Goal: Task Accomplishment & Management: Manage account settings

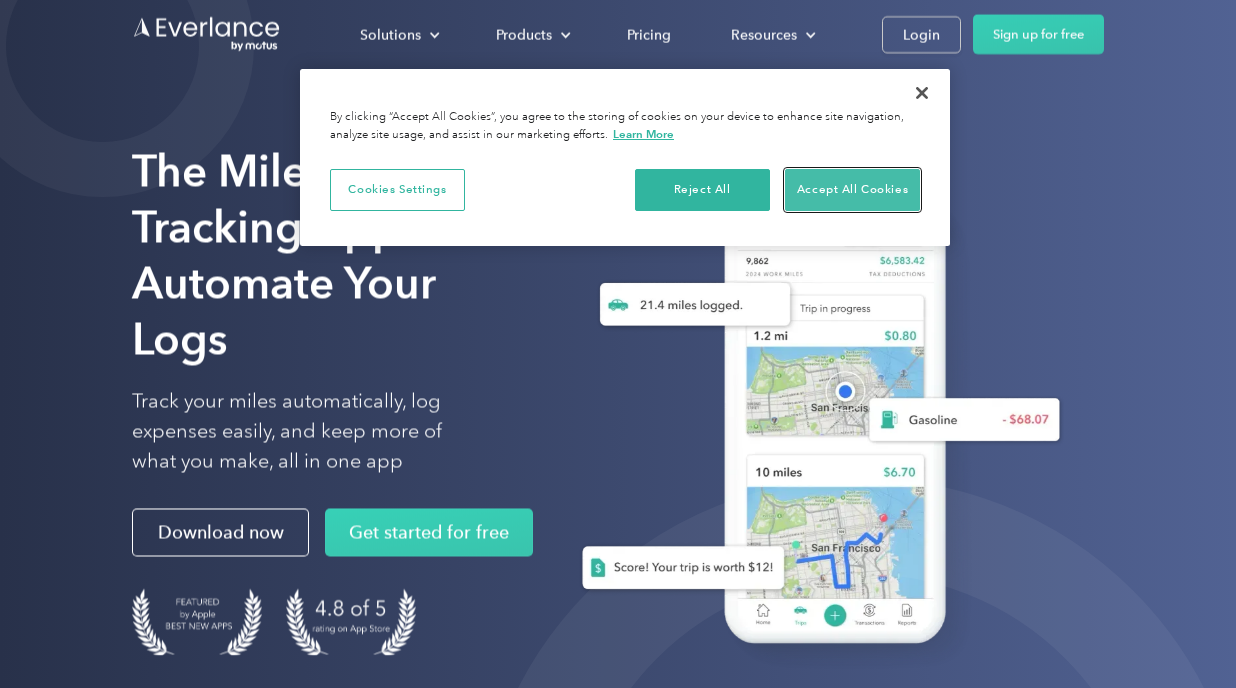
click at [869, 190] on button "Accept All Cookies" at bounding box center [852, 190] width 135 height 42
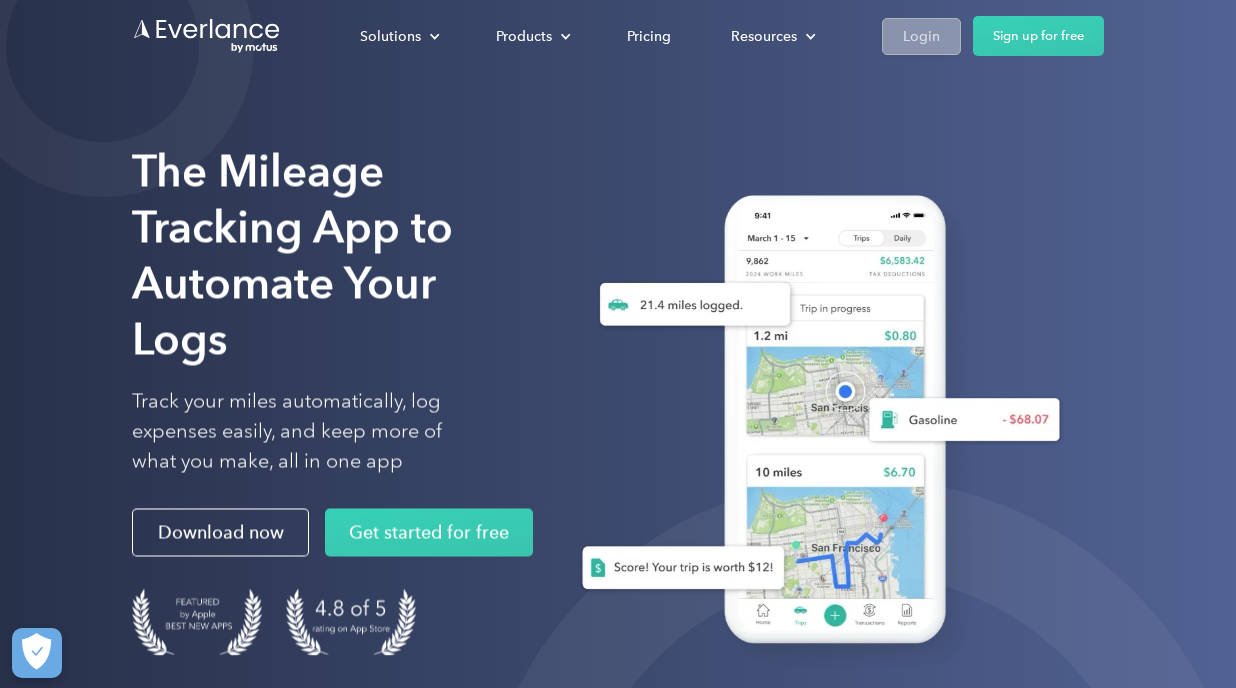
click at [911, 28] on div "Login" at bounding box center [921, 36] width 37 height 25
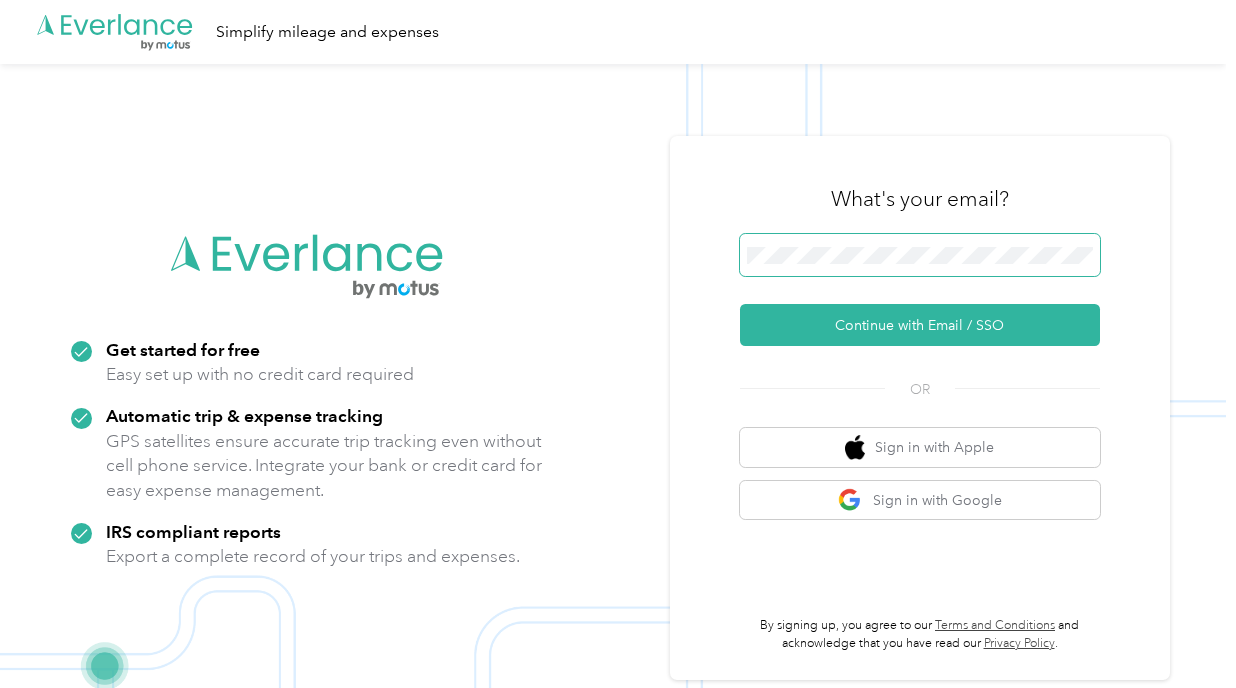
click at [798, 234] on span at bounding box center [920, 255] width 360 height 42
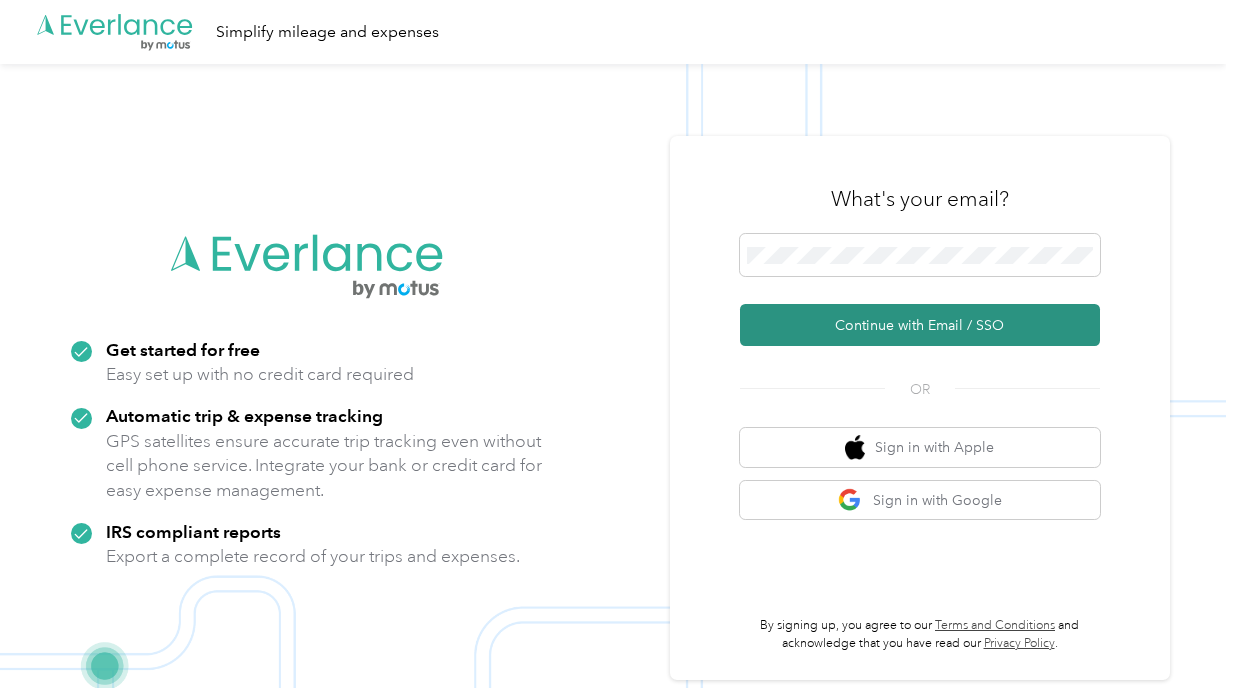
click at [913, 327] on button "Continue with Email / SSO" at bounding box center [920, 325] width 360 height 42
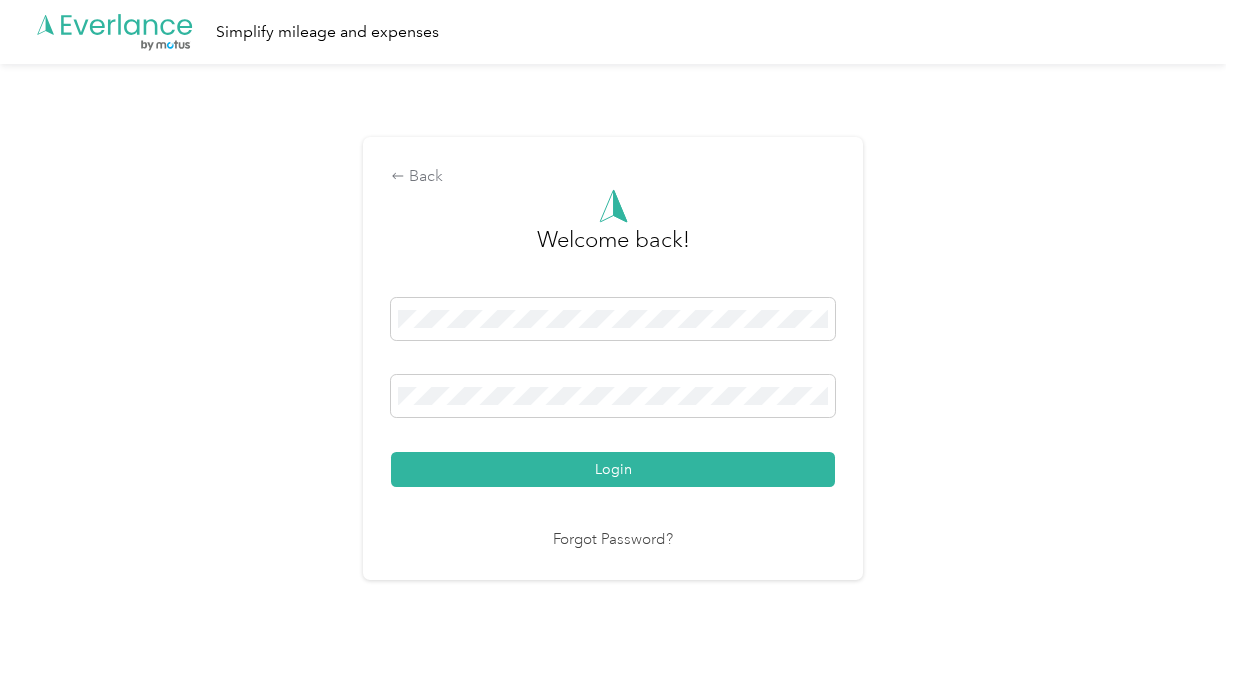
click at [391, 452] on button "Login" at bounding box center [613, 469] width 444 height 35
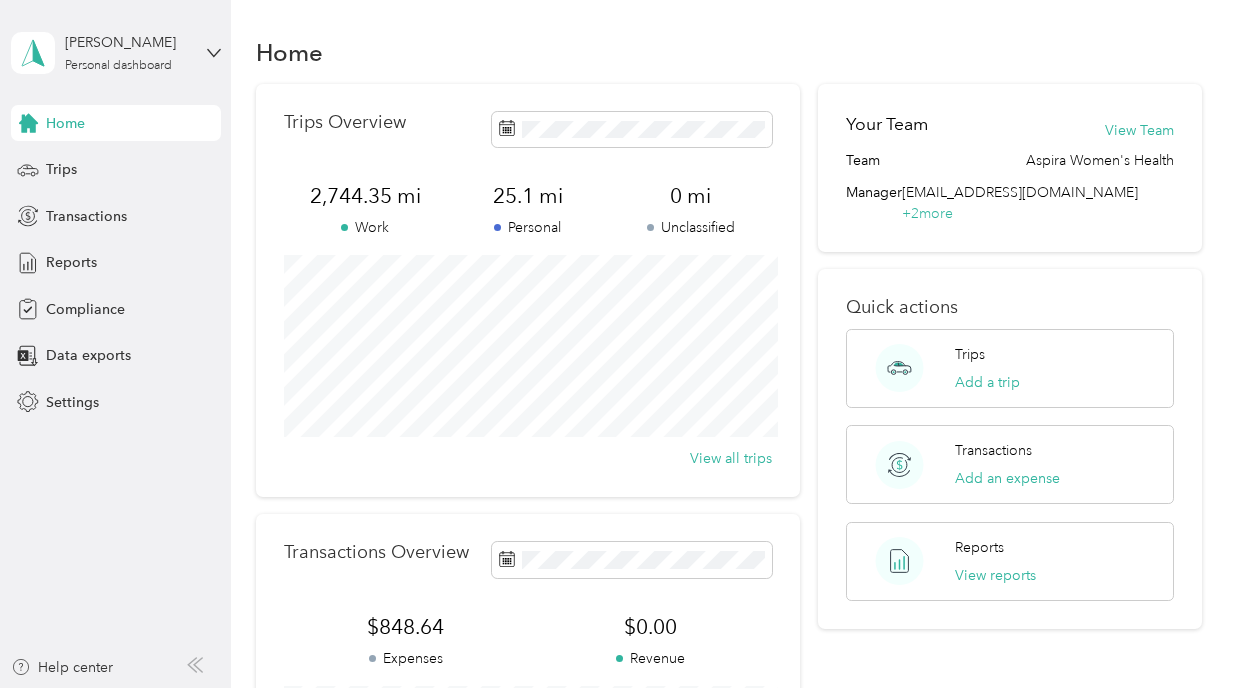
scroll to position [5, 0]
click at [60, 173] on span "Trips" at bounding box center [61, 169] width 31 height 21
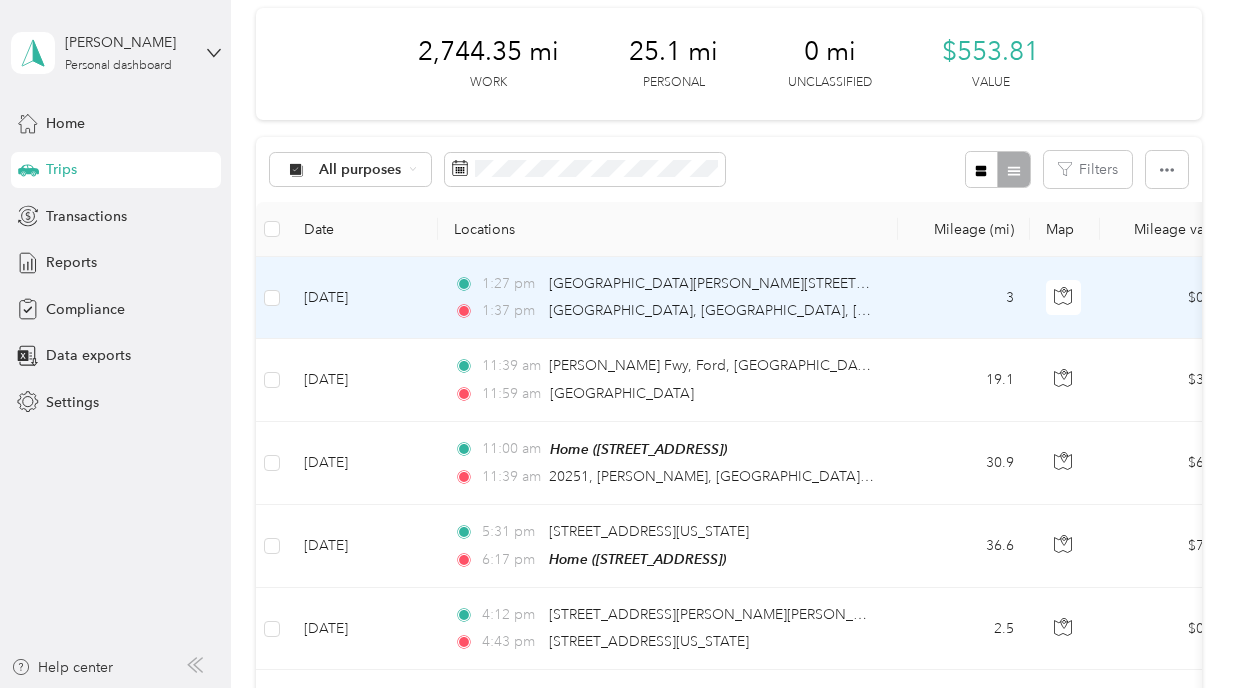
scroll to position [14, 0]
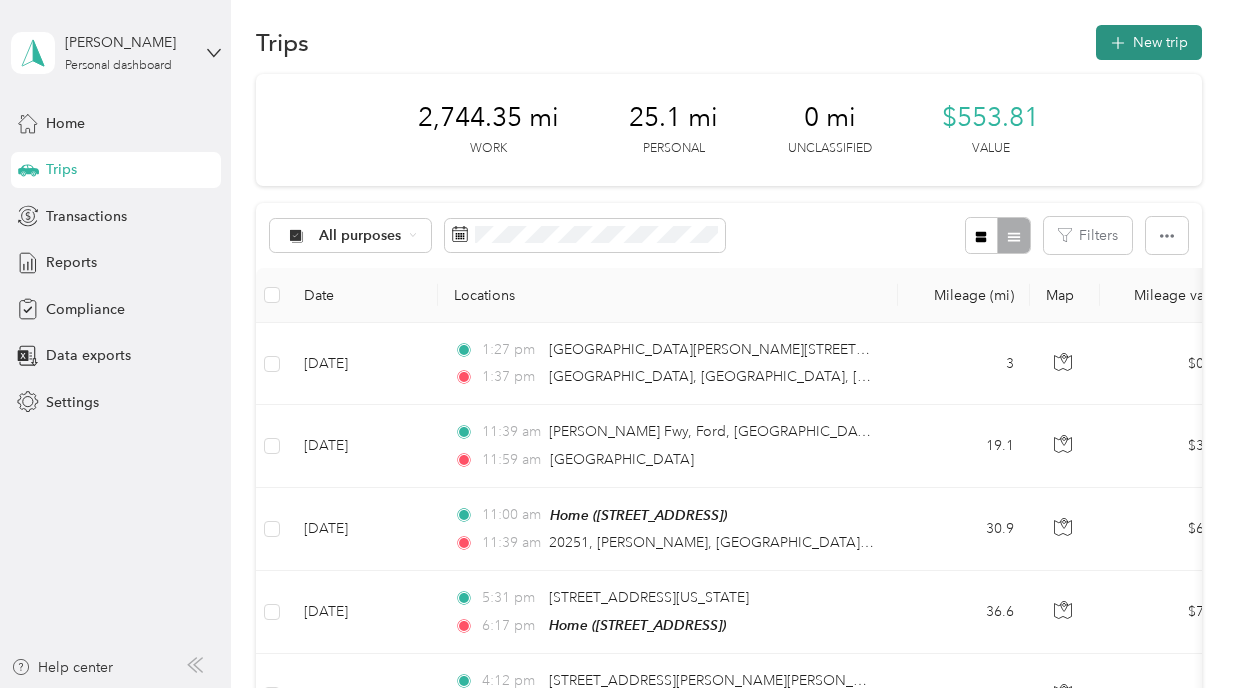
click at [1149, 49] on button "New trip" at bounding box center [1149, 42] width 106 height 35
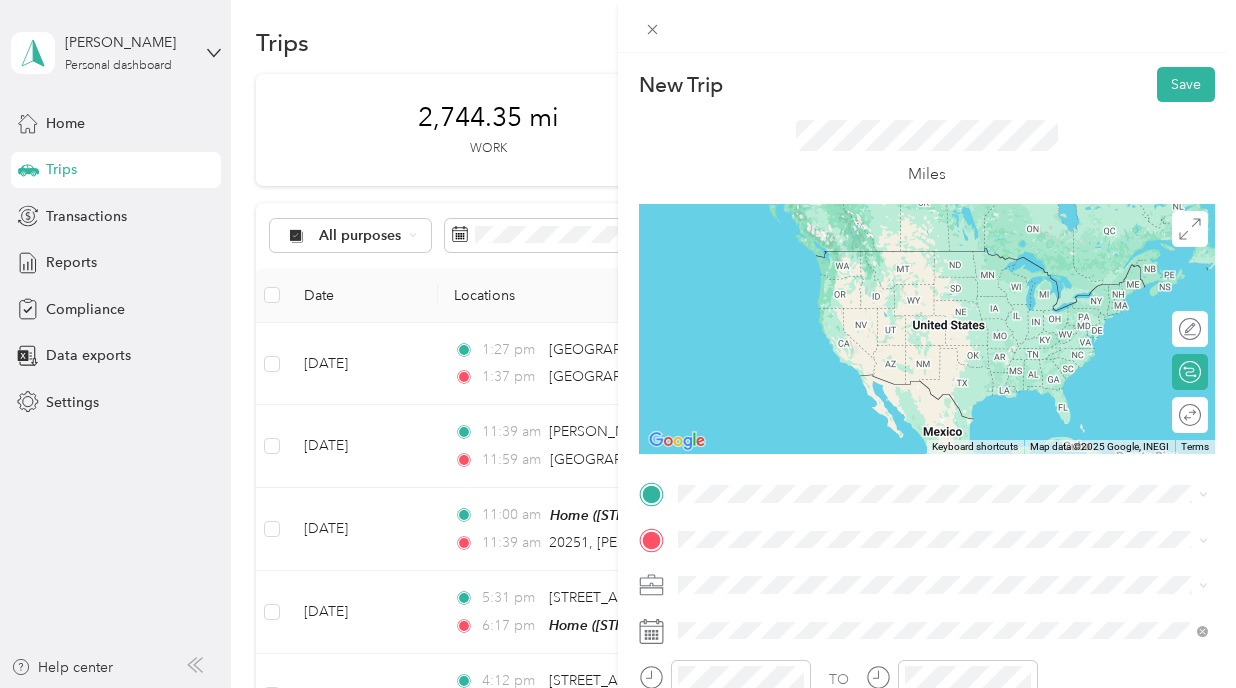
click at [583, 389] on div "New Trip Save This trip cannot be edited because it is either under review, app…" at bounding box center [618, 344] width 1236 height 688
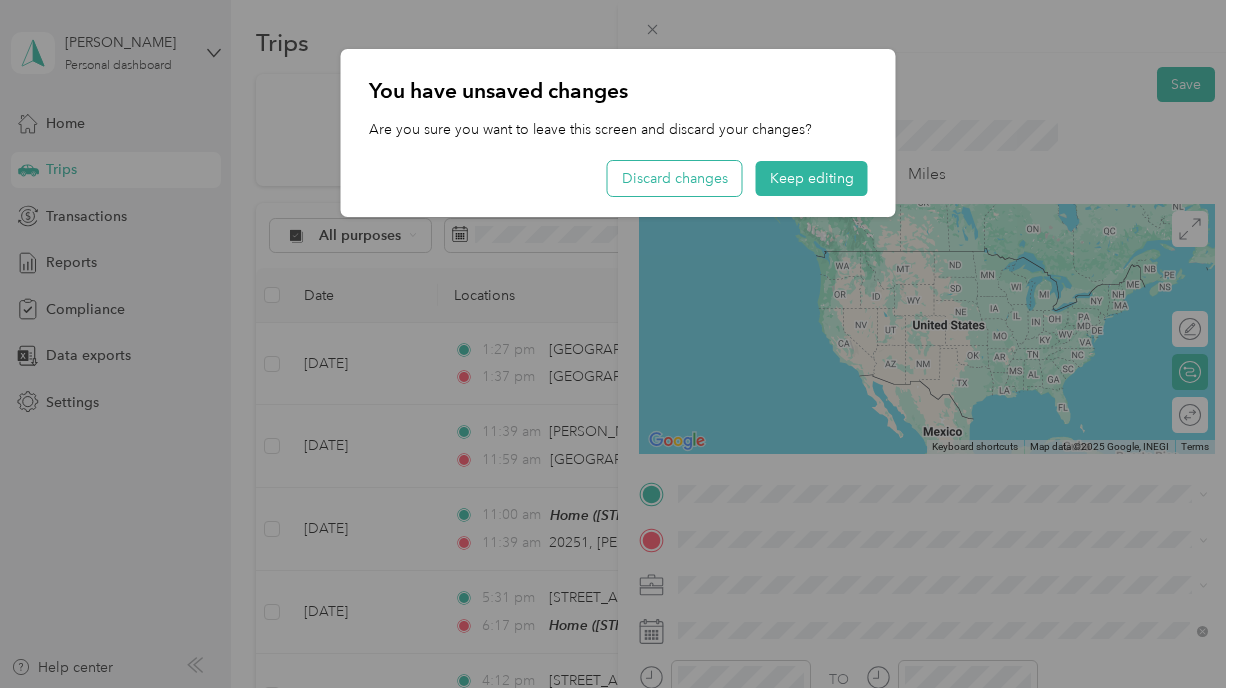
click at [709, 177] on button "Discard changes" at bounding box center [675, 178] width 134 height 35
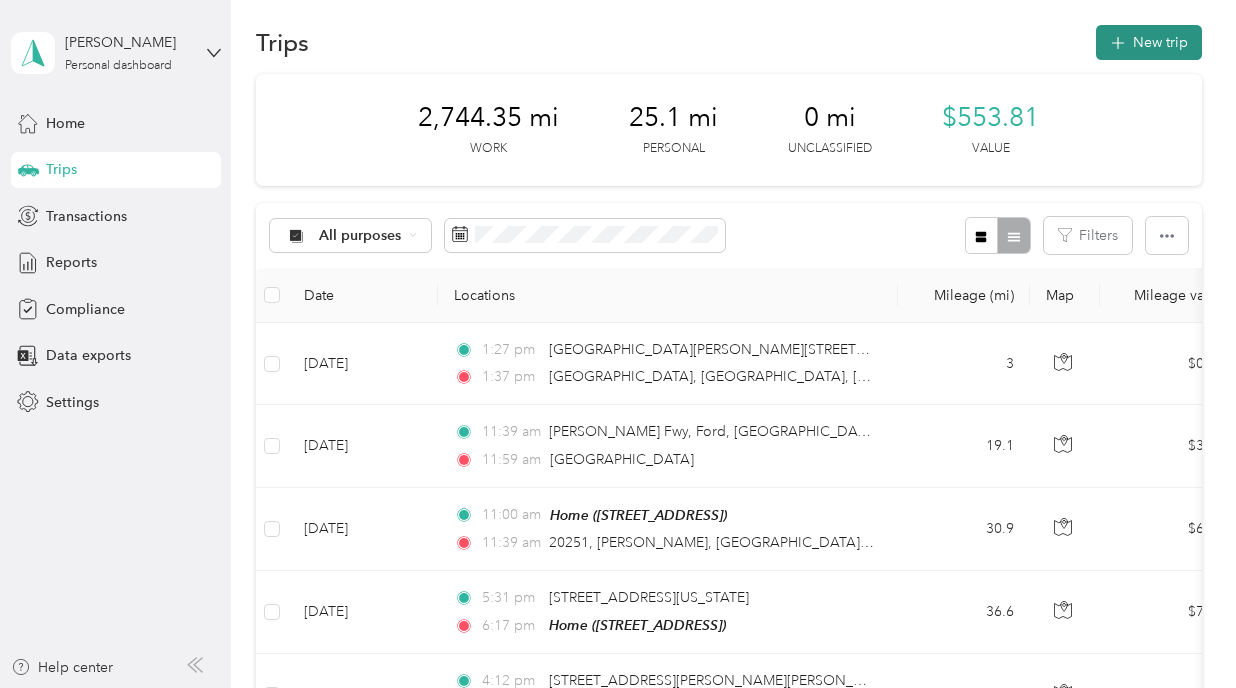
click at [1170, 33] on button "New trip" at bounding box center [1149, 42] width 106 height 35
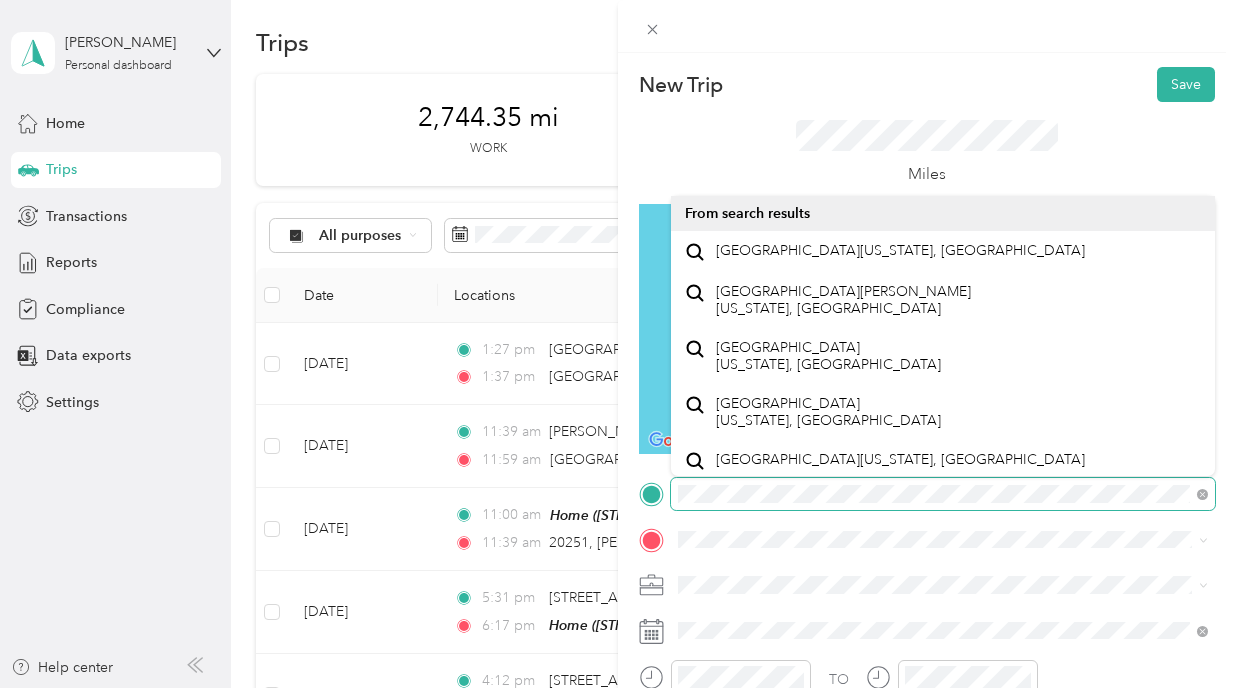
click at [586, 472] on div "New Trip Save This trip cannot be edited because it is either under review, app…" at bounding box center [618, 344] width 1236 height 688
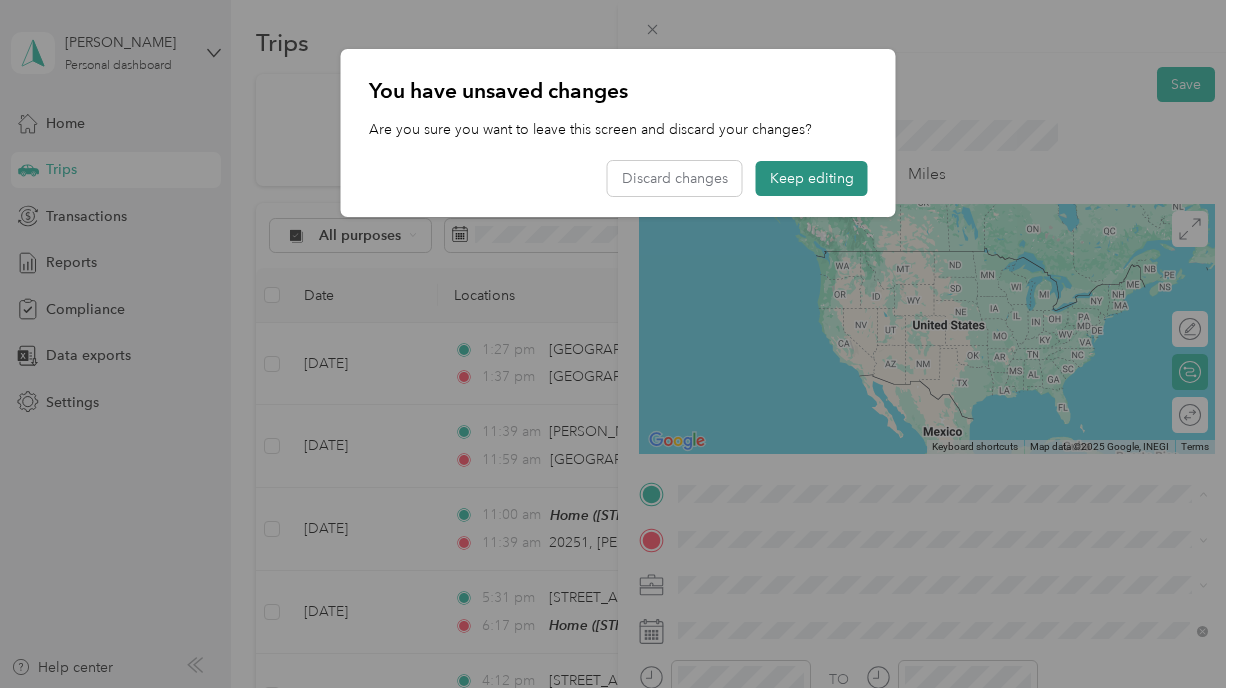
click at [820, 179] on button "Keep editing" at bounding box center [812, 178] width 112 height 35
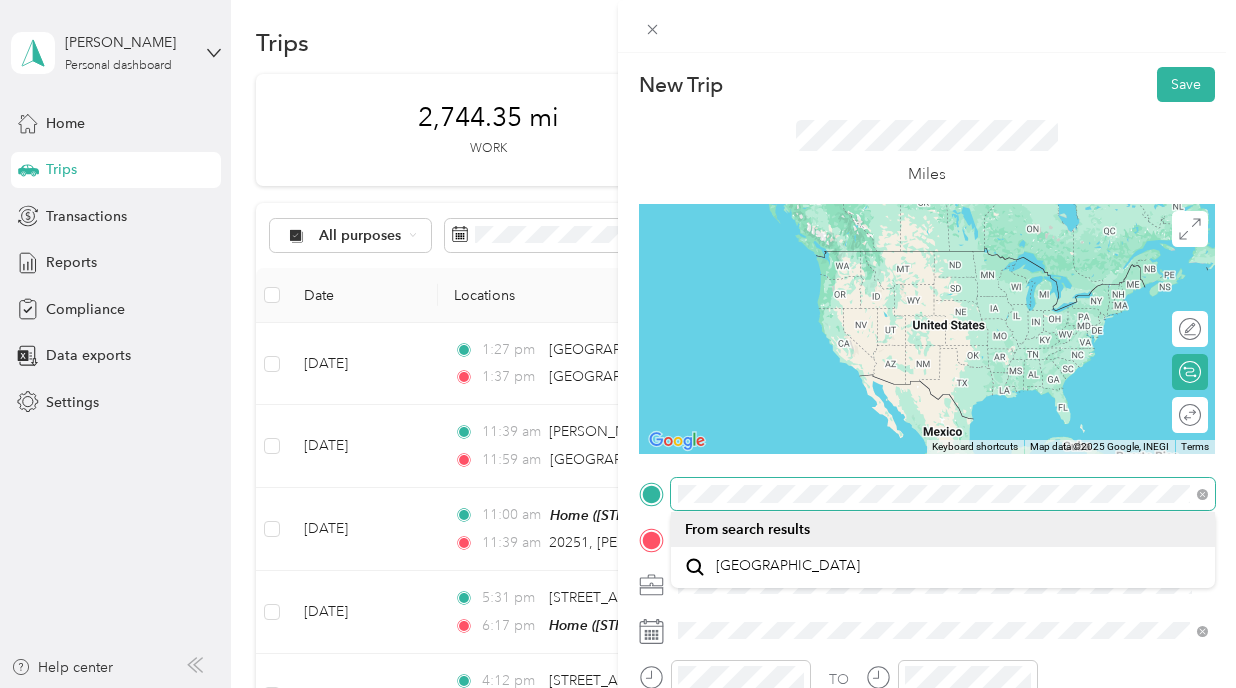
scroll to position [0, 0]
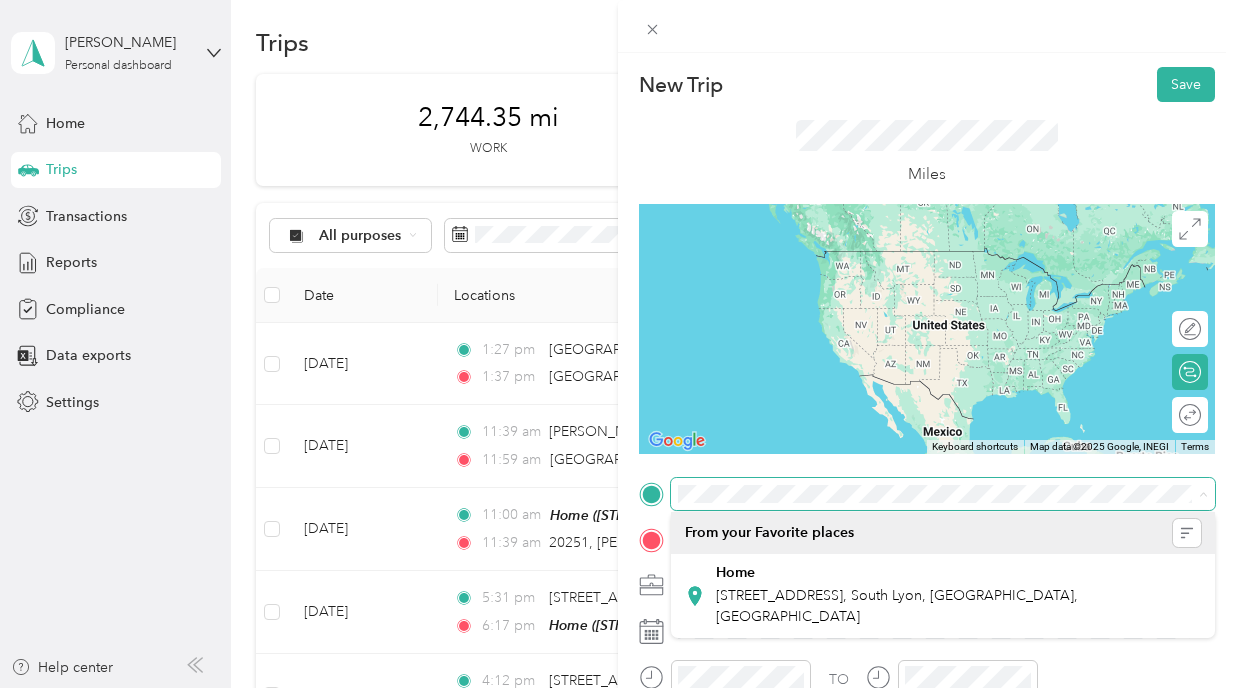
click at [453, 452] on div "New Trip Save This trip cannot be edited because it is either under review, app…" at bounding box center [618, 344] width 1236 height 688
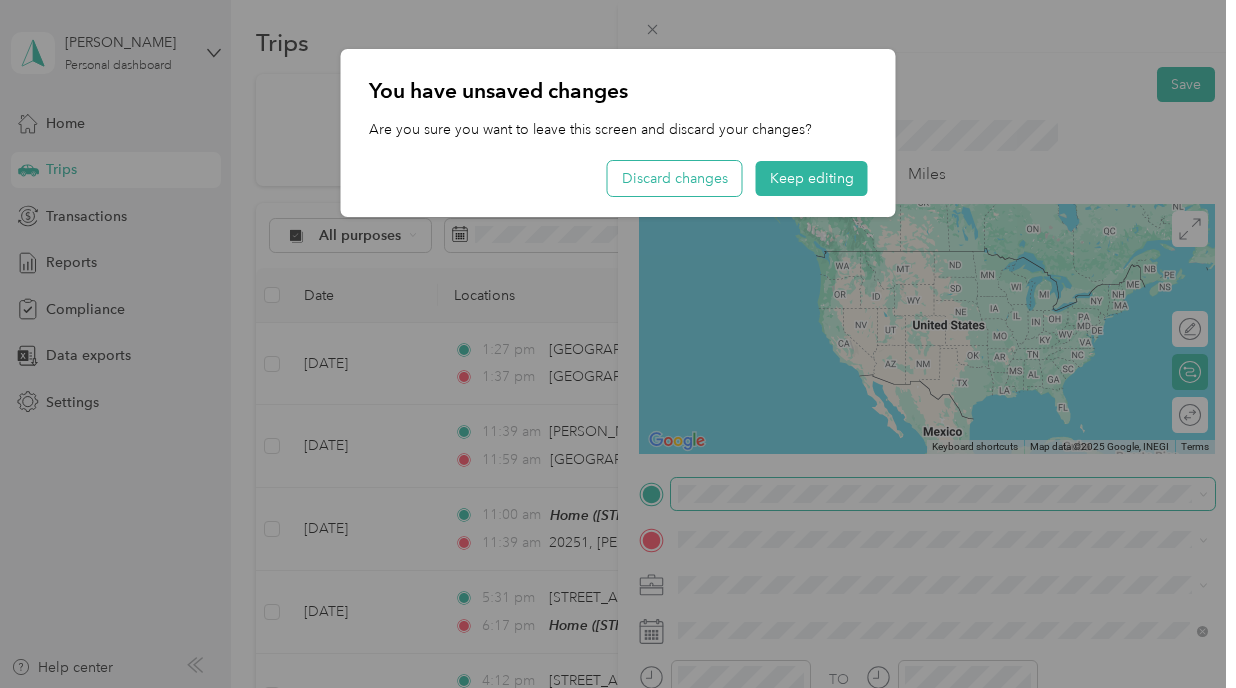
click at [718, 181] on button "Discard changes" at bounding box center [675, 178] width 134 height 35
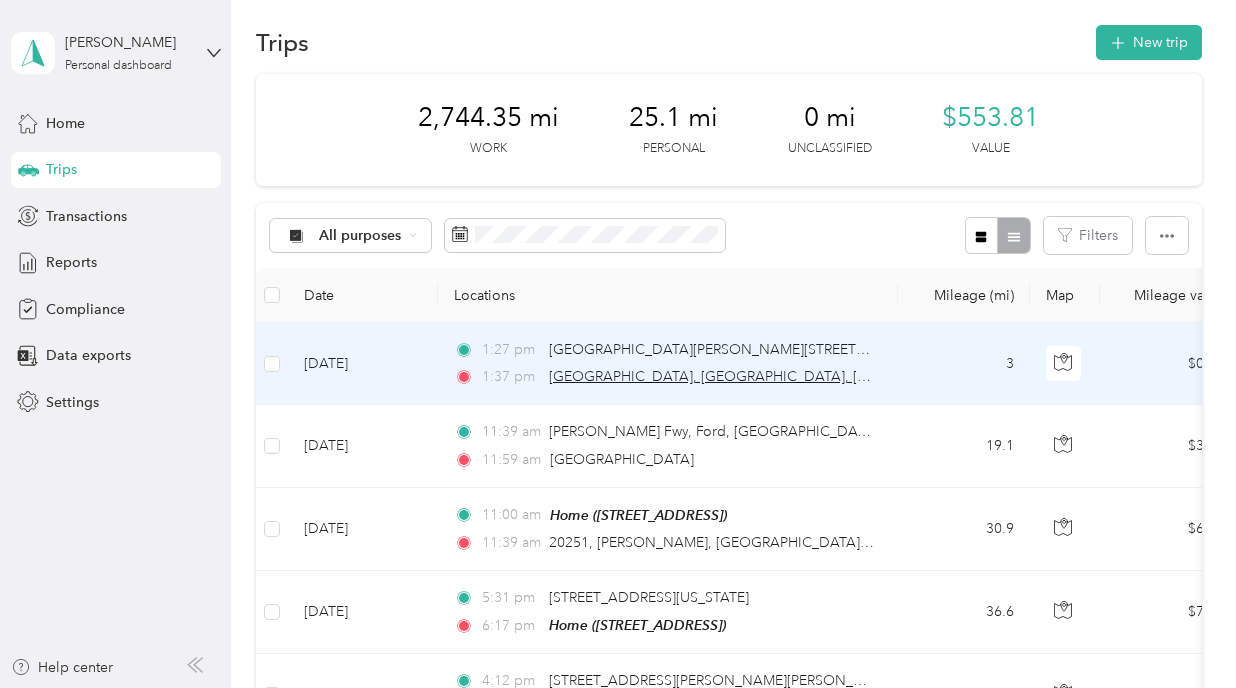
click at [648, 383] on span "Beaumont Hospital, Grosse Pointe, 468, Cadieux Road, Jefferson Chalmers, Grosse…" at bounding box center [912, 376] width 726 height 17
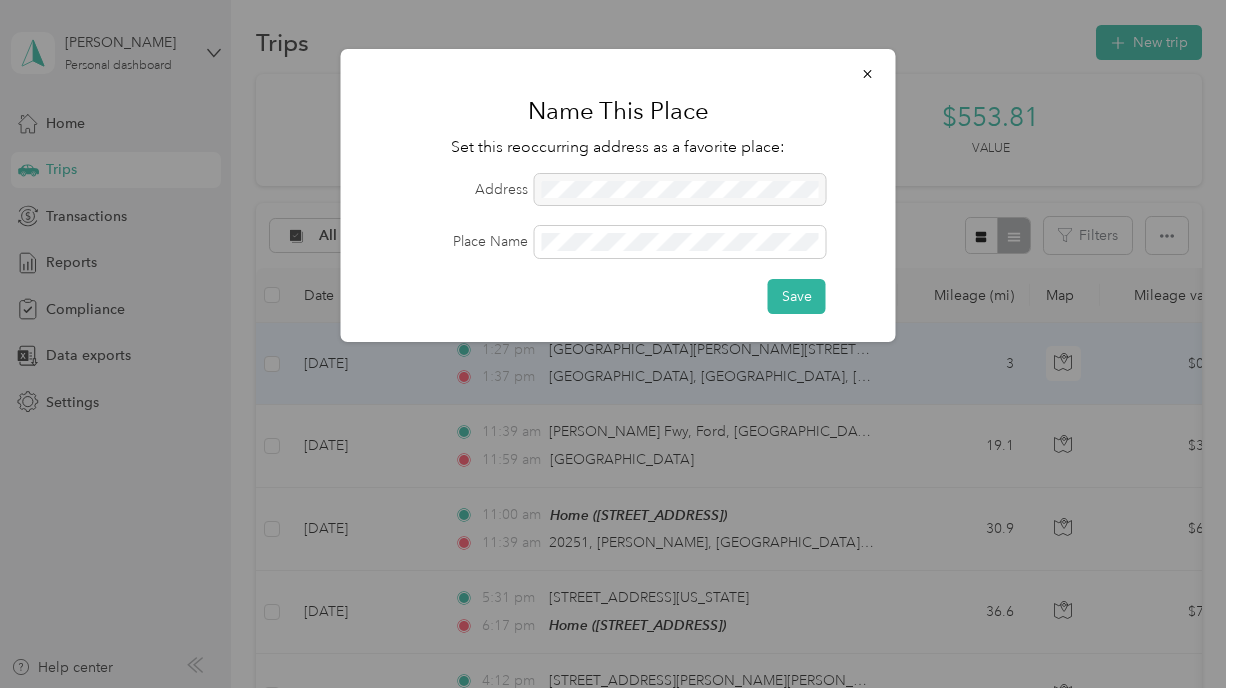
click at [710, 207] on form "Address Place Name Save" at bounding box center [618, 244] width 499 height 140
click at [797, 195] on div at bounding box center [680, 190] width 291 height 32
click at [865, 74] on icon "button" at bounding box center [868, 74] width 14 height 14
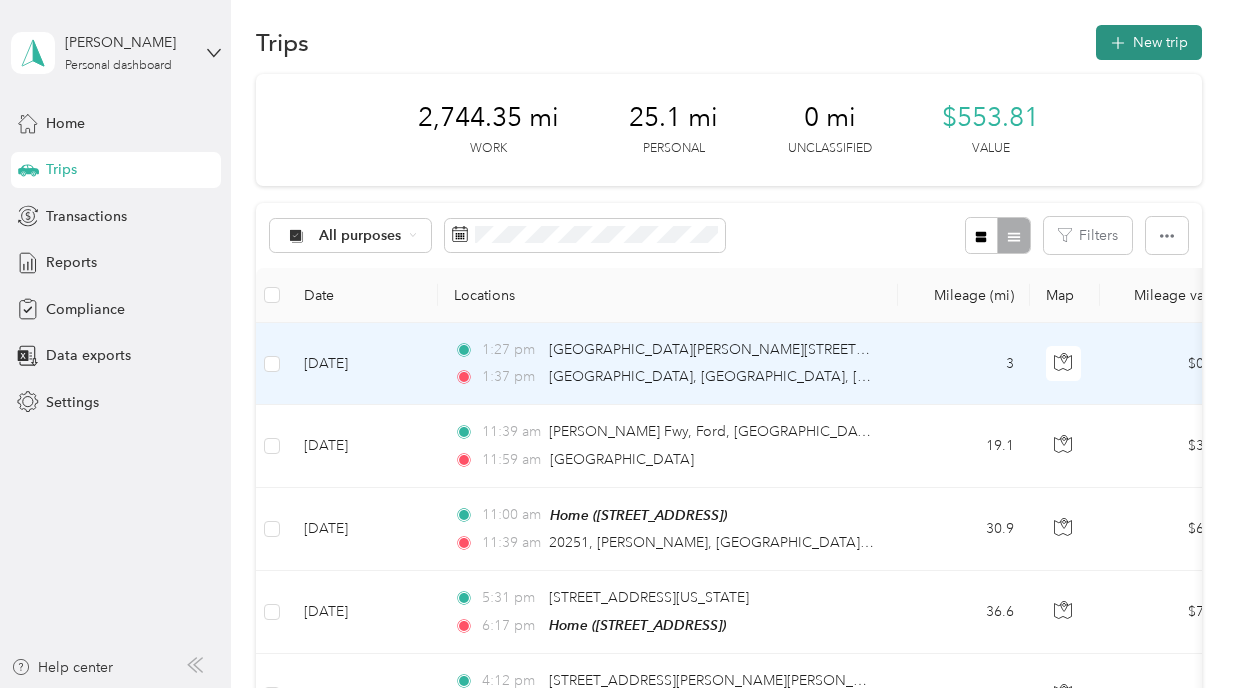
click at [1167, 47] on button "New trip" at bounding box center [1149, 42] width 106 height 35
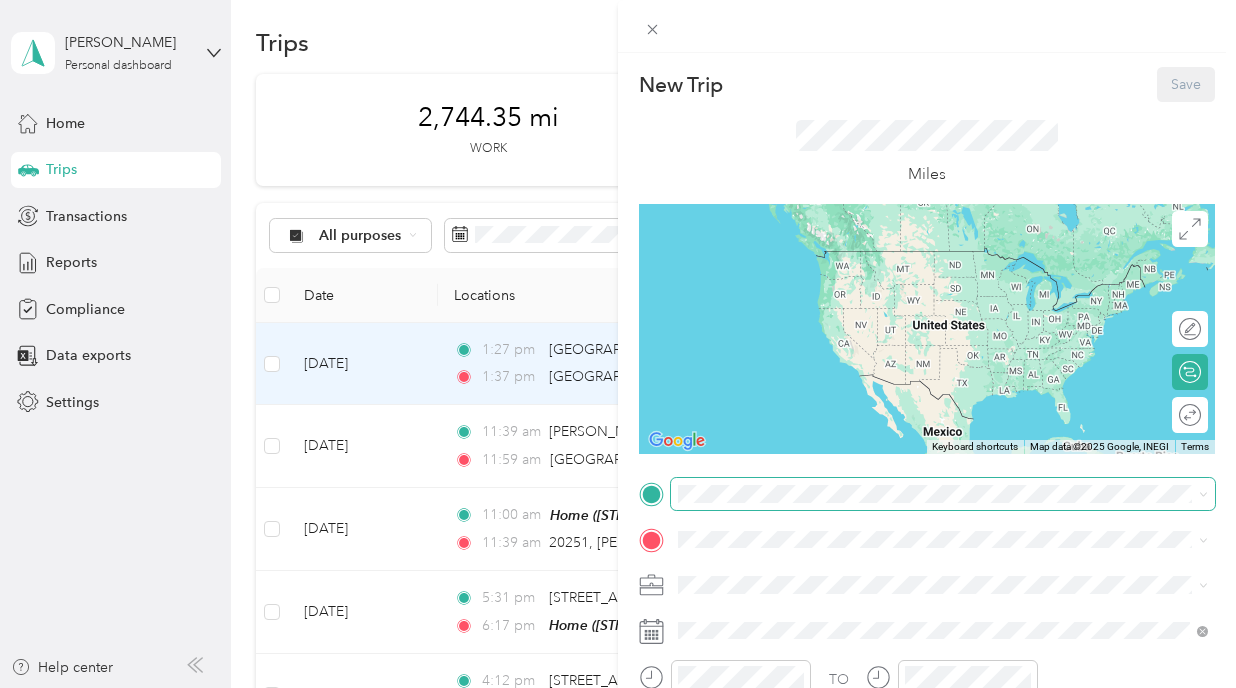
click at [745, 502] on span at bounding box center [943, 494] width 544 height 32
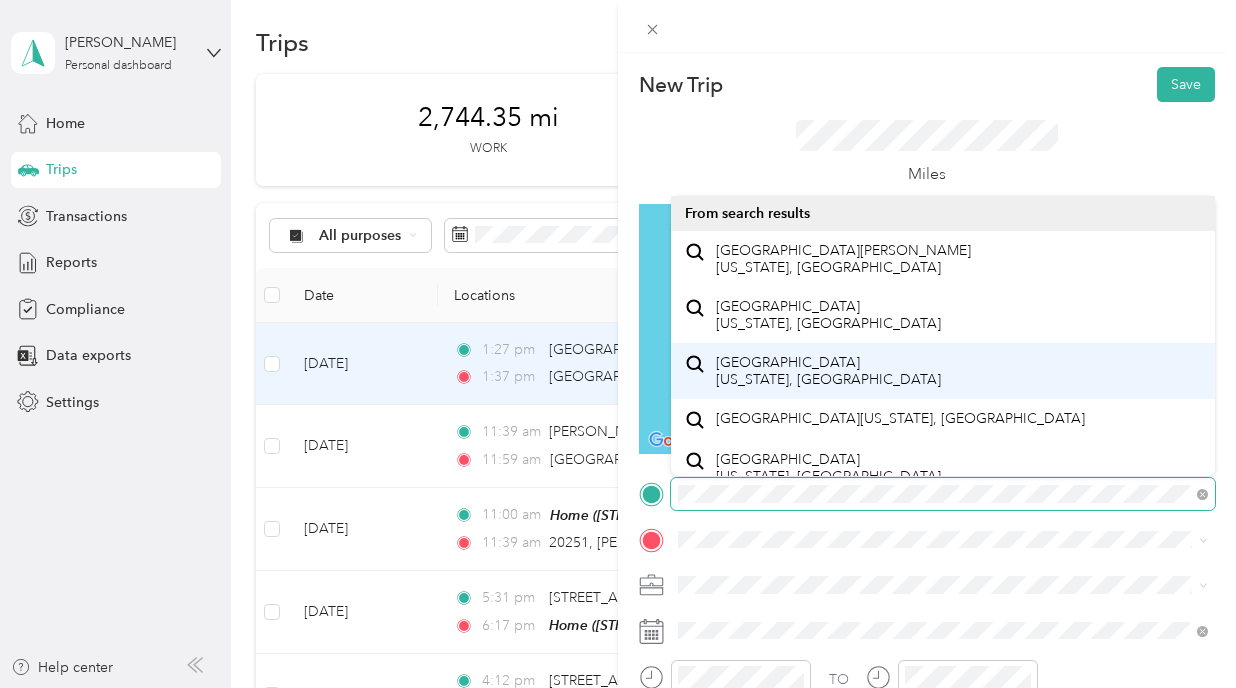
scroll to position [35, 0]
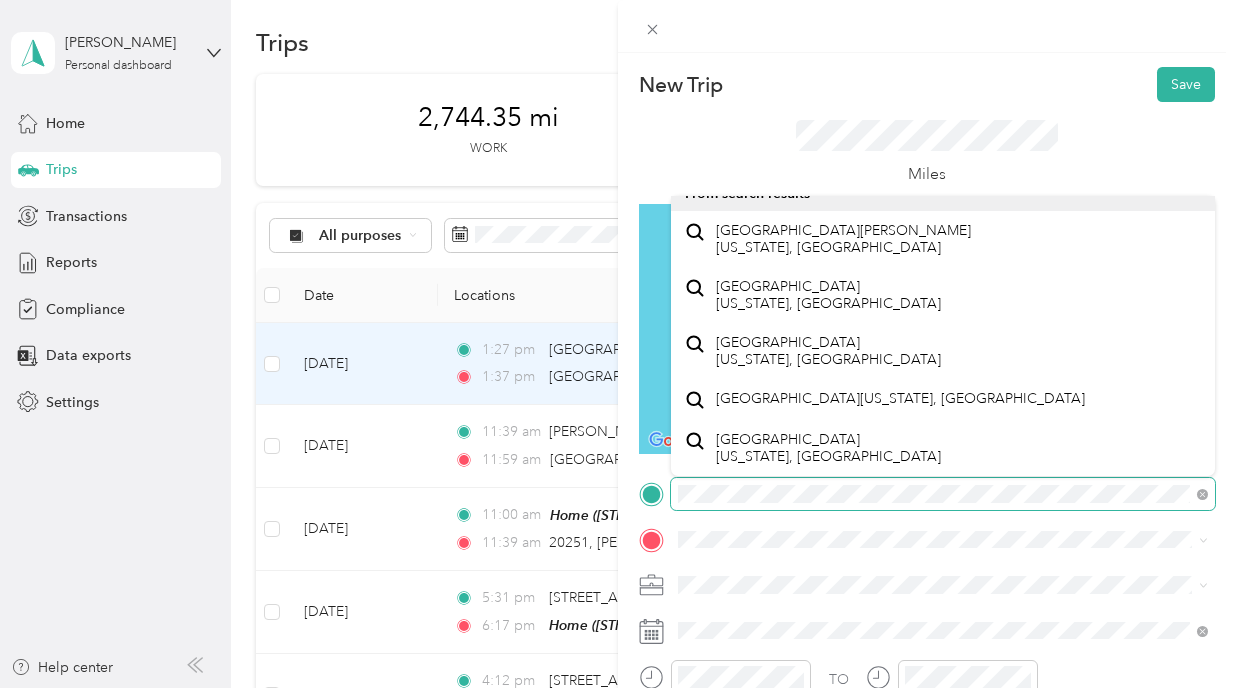
click at [529, 483] on div "New Trip Save This trip cannot be edited because it is either under review, app…" at bounding box center [618, 344] width 1236 height 688
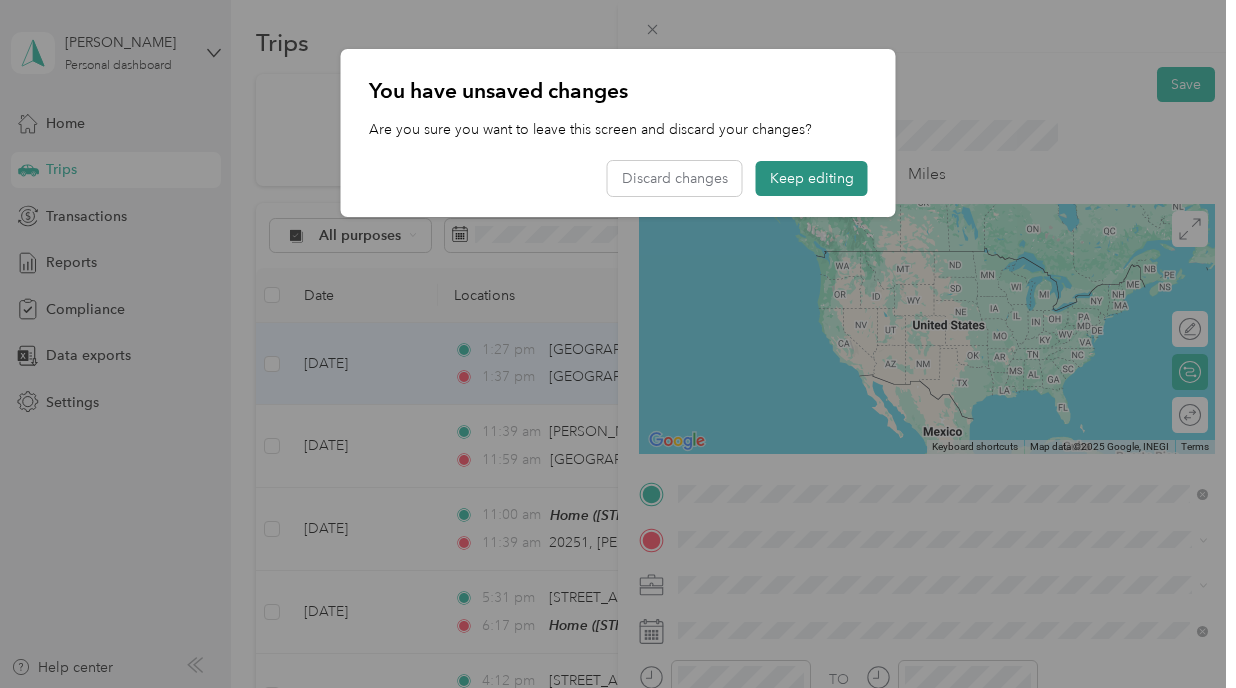
click at [786, 165] on button "Keep editing" at bounding box center [812, 178] width 112 height 35
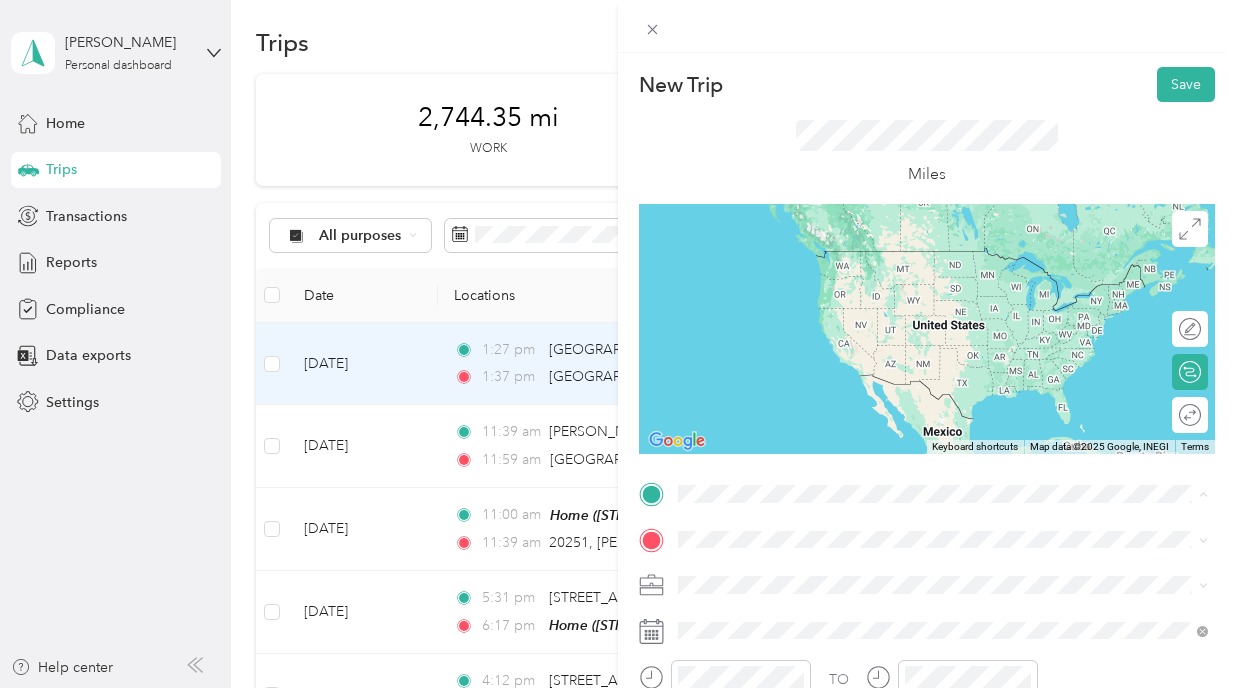
click at [566, 375] on div "New Trip Save This trip cannot be edited because it is either under review, app…" at bounding box center [618, 344] width 1236 height 688
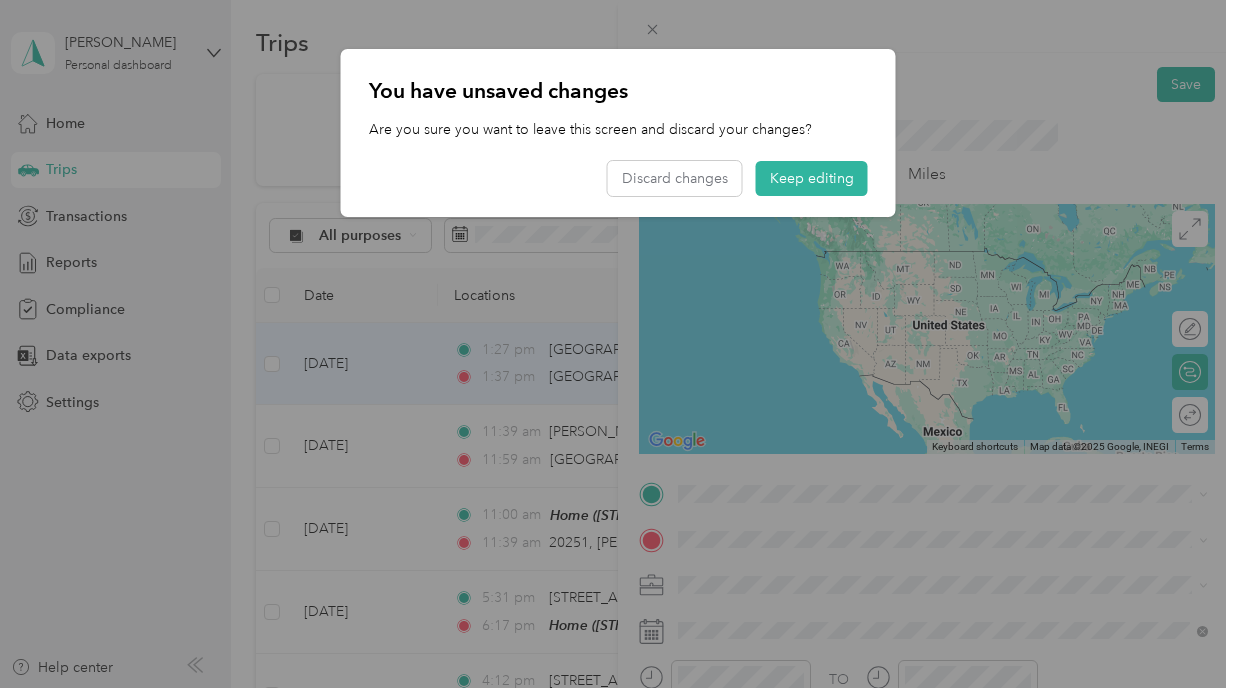
click at [725, 157] on div "You have unsaved changes Are you sure you want to leave this screen and discard…" at bounding box center [618, 133] width 555 height 168
click at [714, 167] on button "Discard changes" at bounding box center [675, 178] width 134 height 35
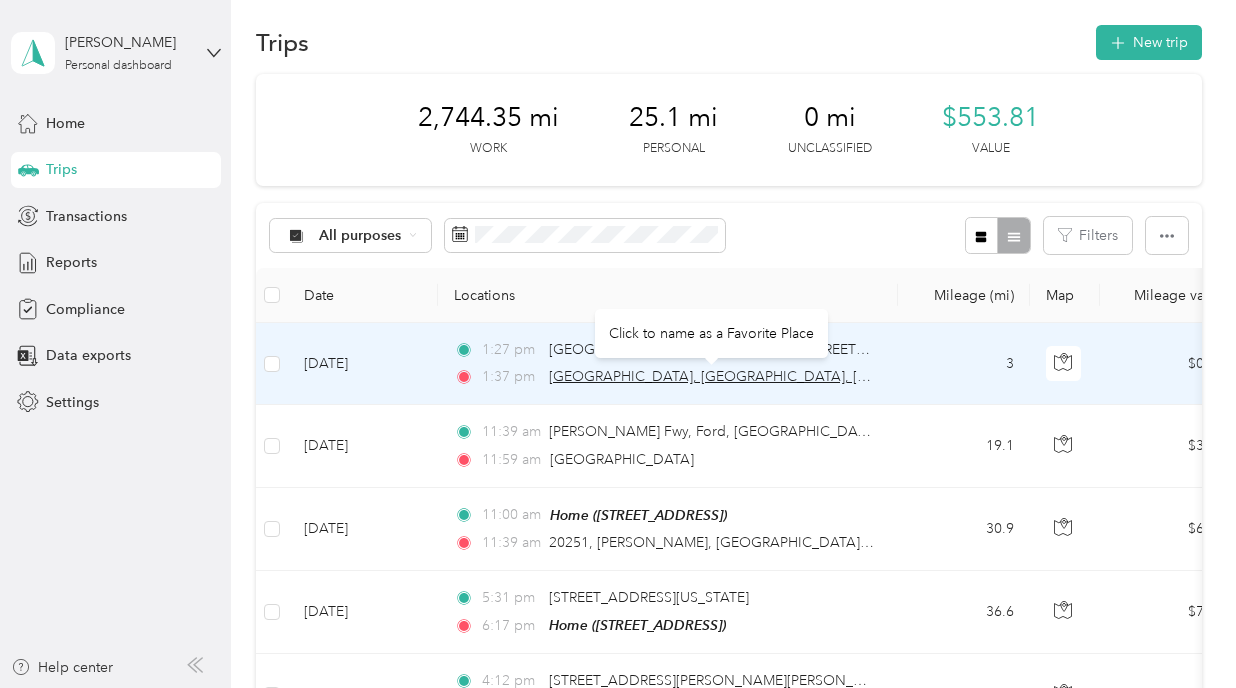
click at [826, 378] on span "Beaumont Hospital, Grosse Pointe, 468, Cadieux Road, Jefferson Chalmers, Grosse…" at bounding box center [912, 376] width 726 height 17
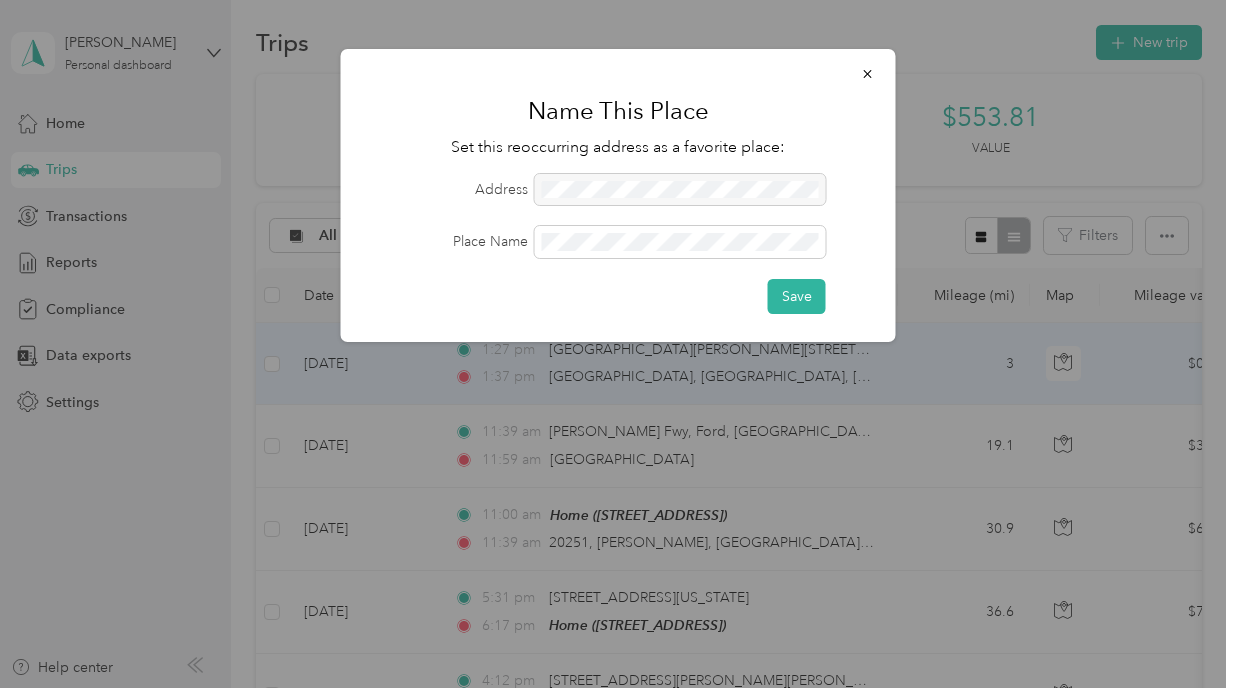
click at [642, 191] on div at bounding box center [680, 190] width 291 height 32
click at [624, 188] on div at bounding box center [680, 190] width 291 height 32
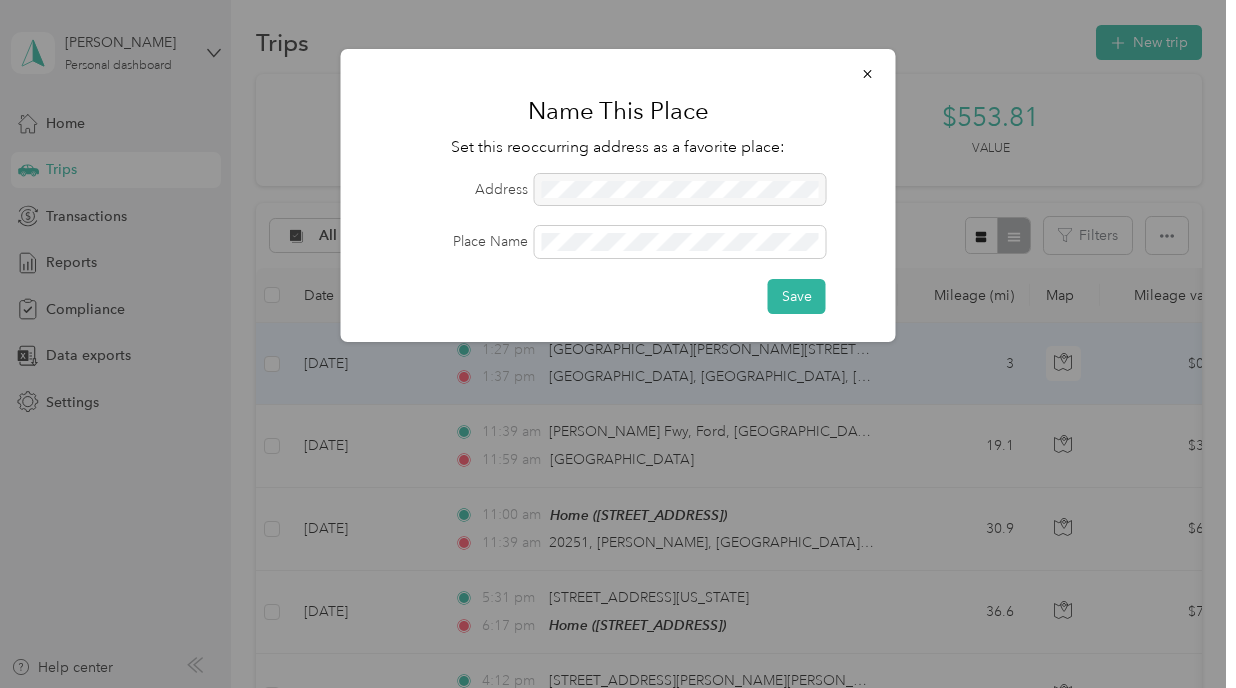
click at [624, 188] on div at bounding box center [680, 190] width 291 height 32
click at [801, 292] on button "Save" at bounding box center [797, 296] width 58 height 35
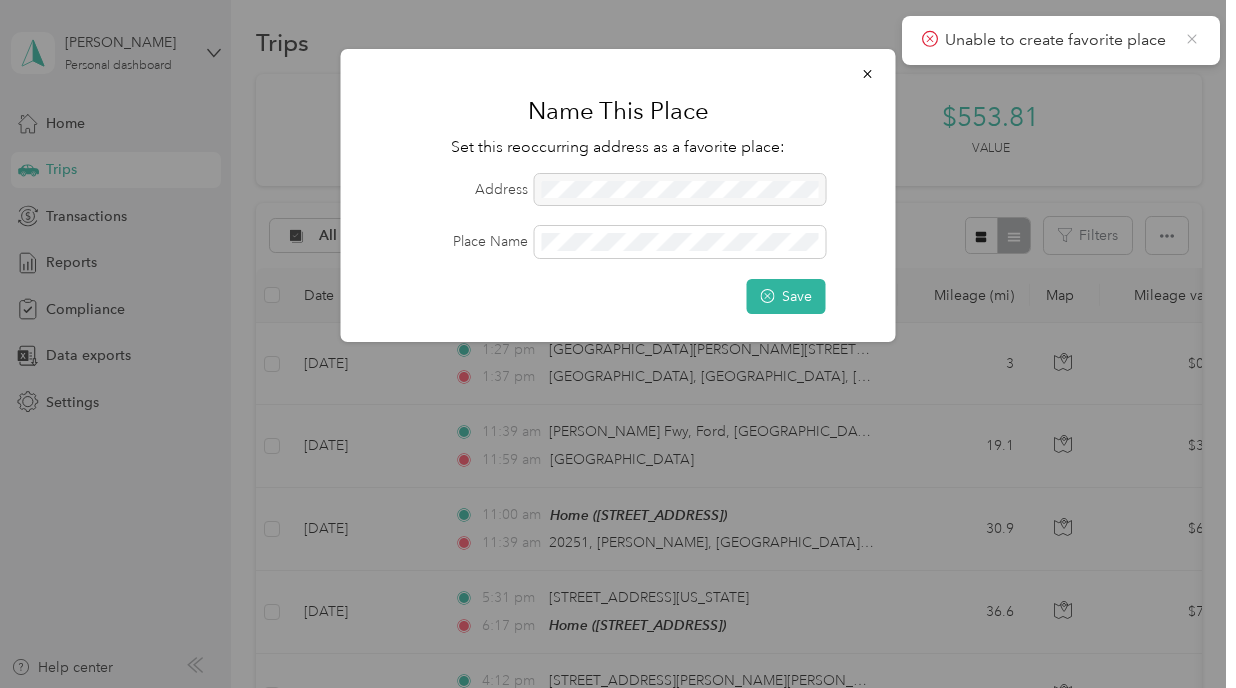
click at [1190, 33] on icon at bounding box center [1192, 39] width 16 height 18
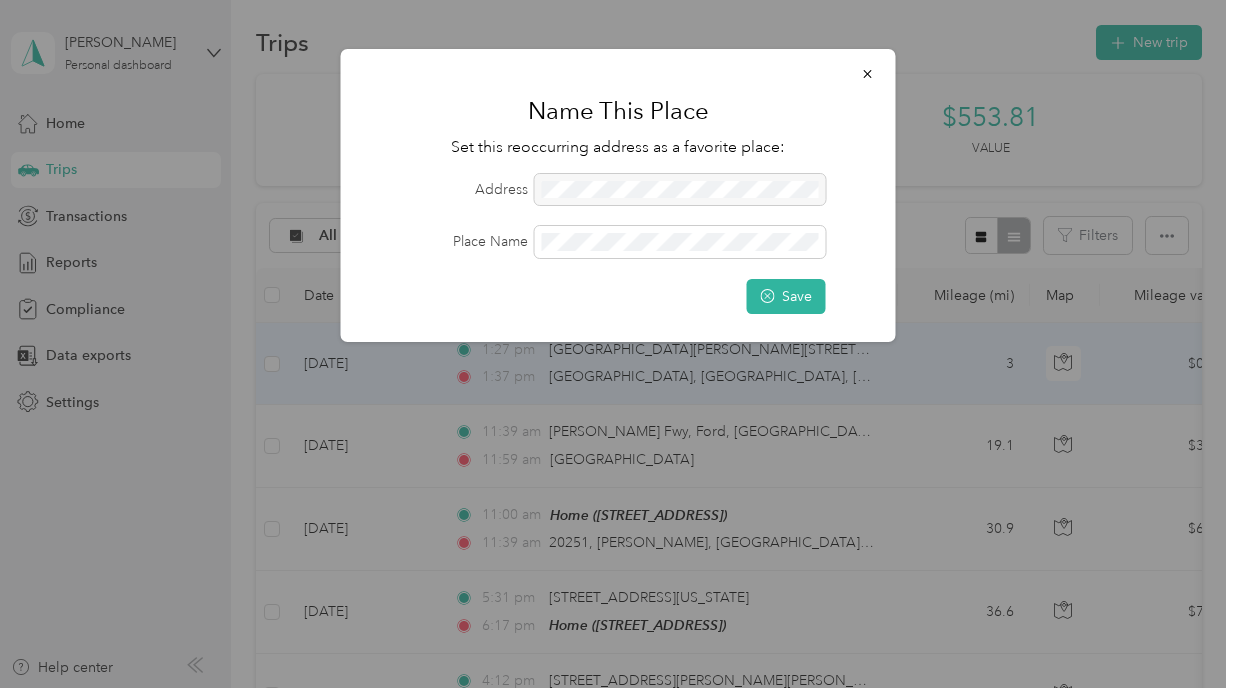
click at [820, 108] on h1 "Name This Place" at bounding box center [618, 111] width 499 height 48
click at [757, 199] on div at bounding box center [680, 190] width 291 height 32
click at [768, 199] on div at bounding box center [680, 190] width 291 height 32
click at [812, 188] on div at bounding box center [680, 190] width 291 height 32
click at [873, 67] on icon "button" at bounding box center [868, 74] width 14 height 14
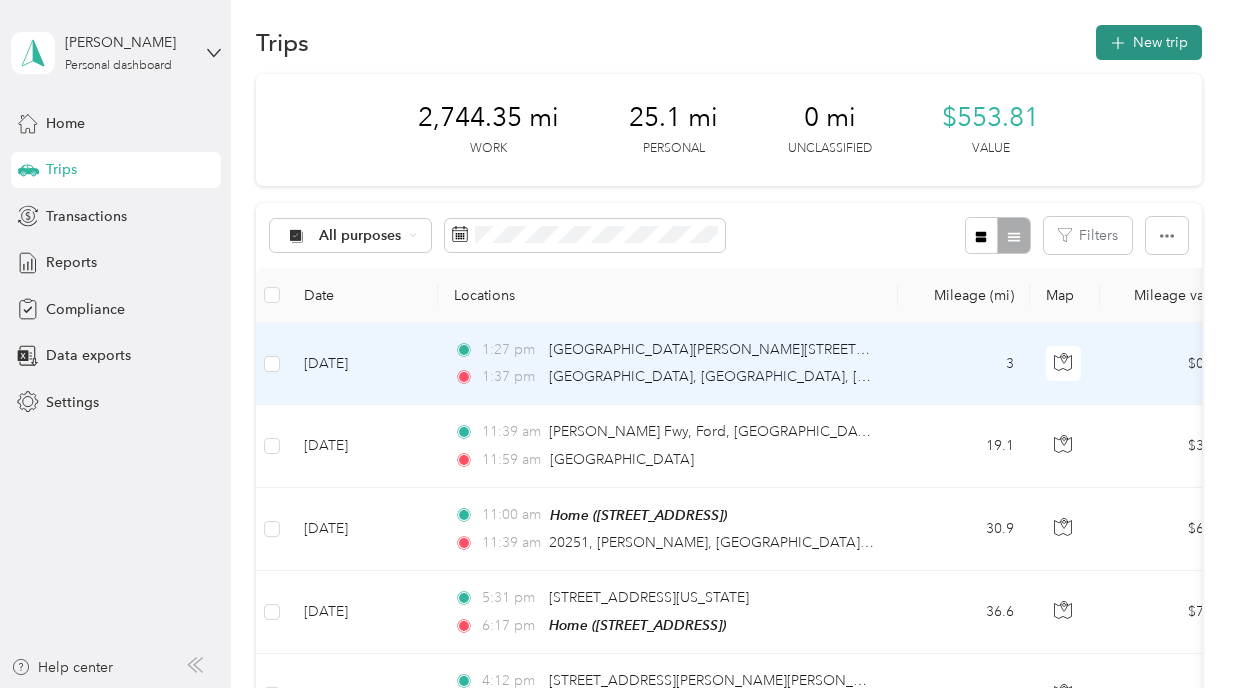
click at [1151, 53] on button "New trip" at bounding box center [1149, 42] width 106 height 35
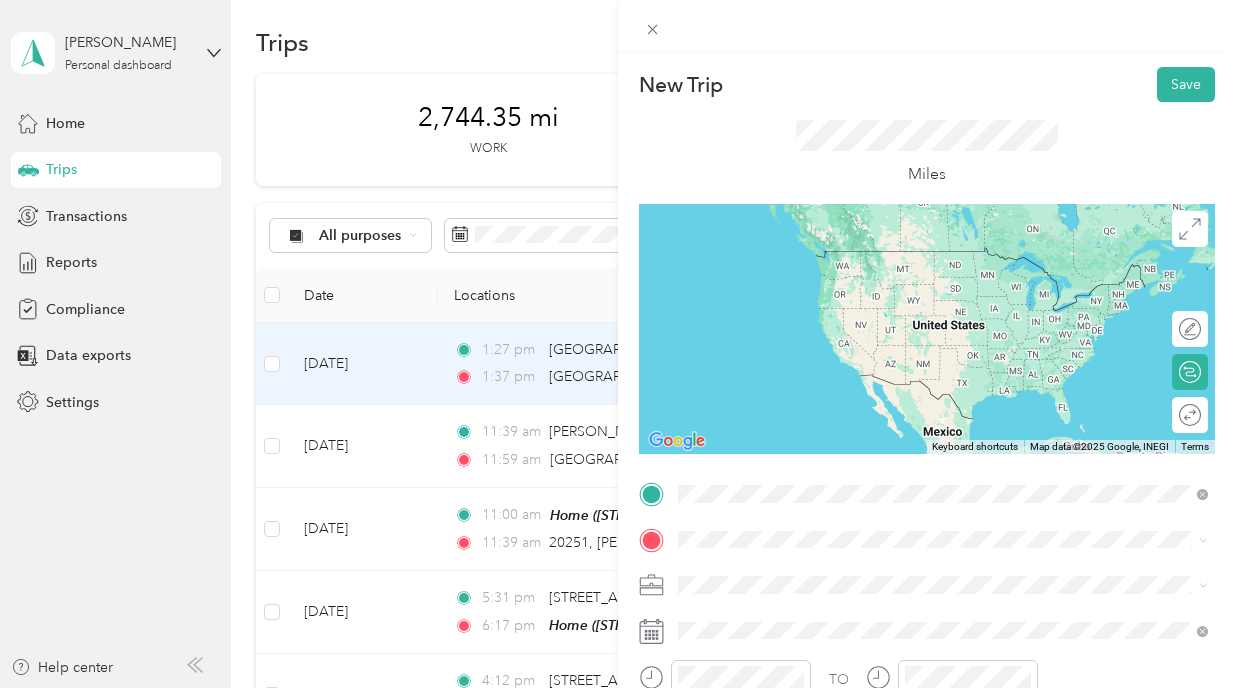
click at [847, 380] on span "Grosse Pointe Park Michigan, United States" at bounding box center [828, 397] width 225 height 35
click at [790, 263] on div "Grosse Pointe Michigan, United States" at bounding box center [943, 249] width 516 height 27
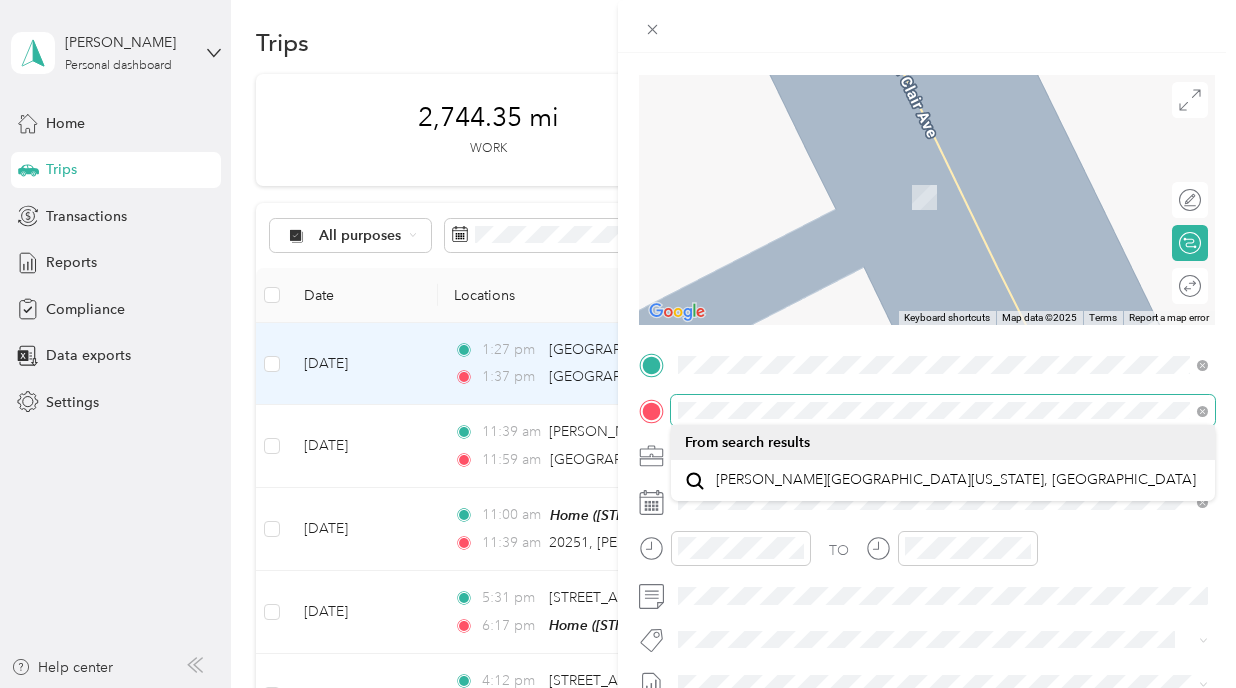
scroll to position [145, 0]
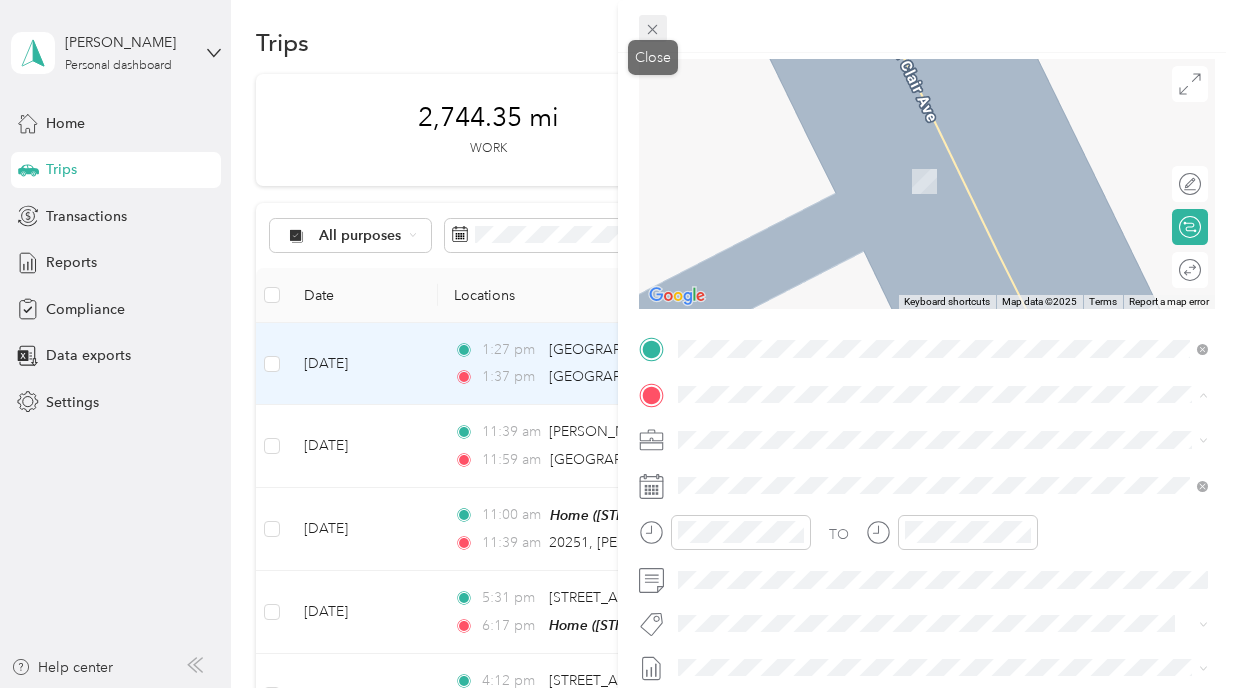
click at [646, 31] on icon at bounding box center [652, 29] width 17 height 17
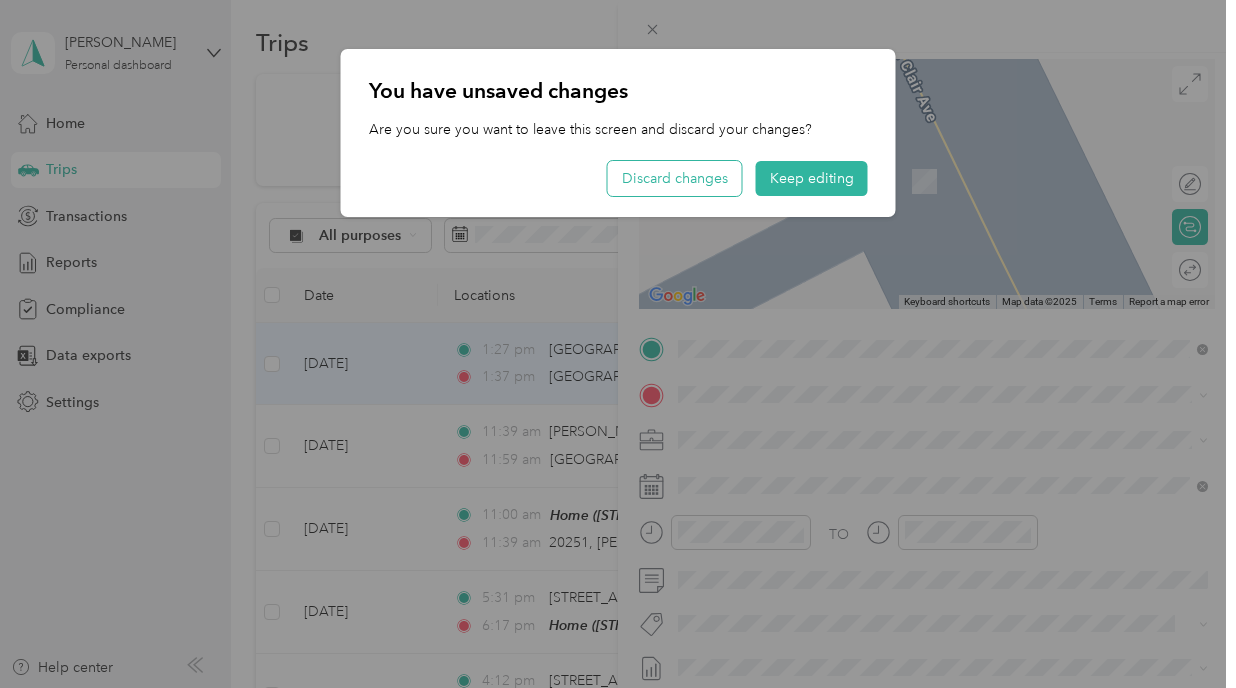
click at [691, 186] on button "Discard changes" at bounding box center [675, 178] width 134 height 35
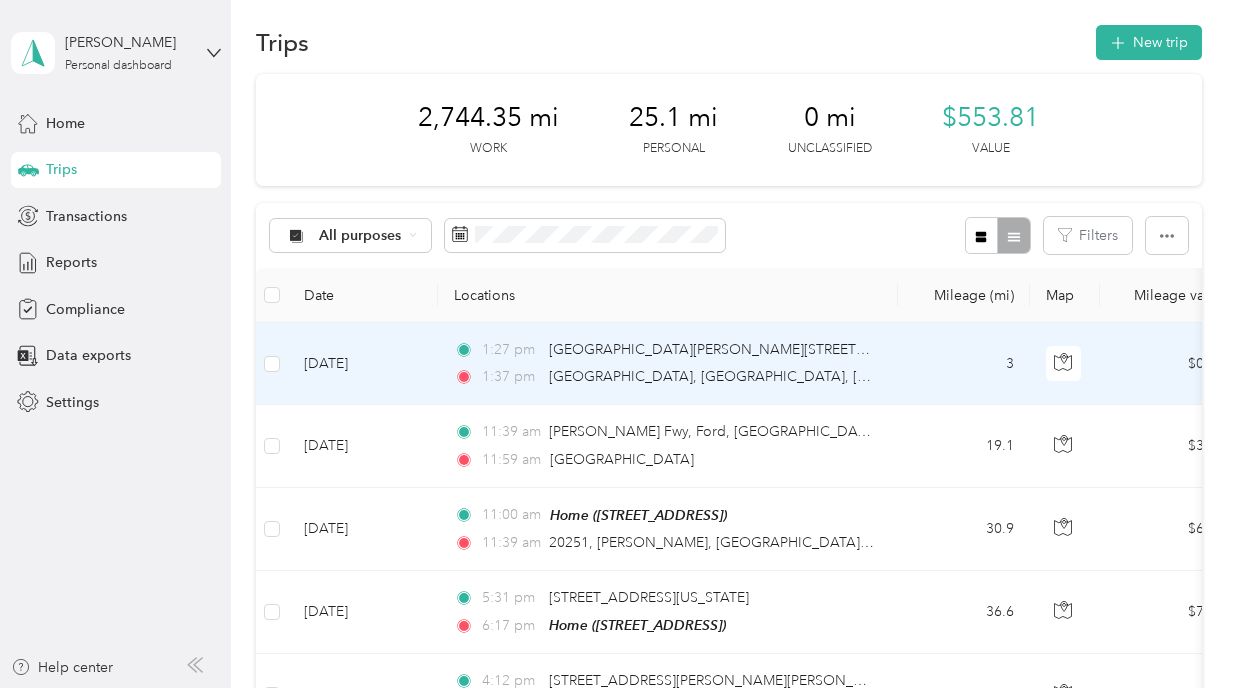
click at [106, 177] on div "Trips" at bounding box center [116, 170] width 210 height 36
click at [74, 173] on span "Trips" at bounding box center [61, 169] width 31 height 21
click at [110, 29] on div "Kristi A. Mccaughan Personal dashboard" at bounding box center [116, 53] width 210 height 70
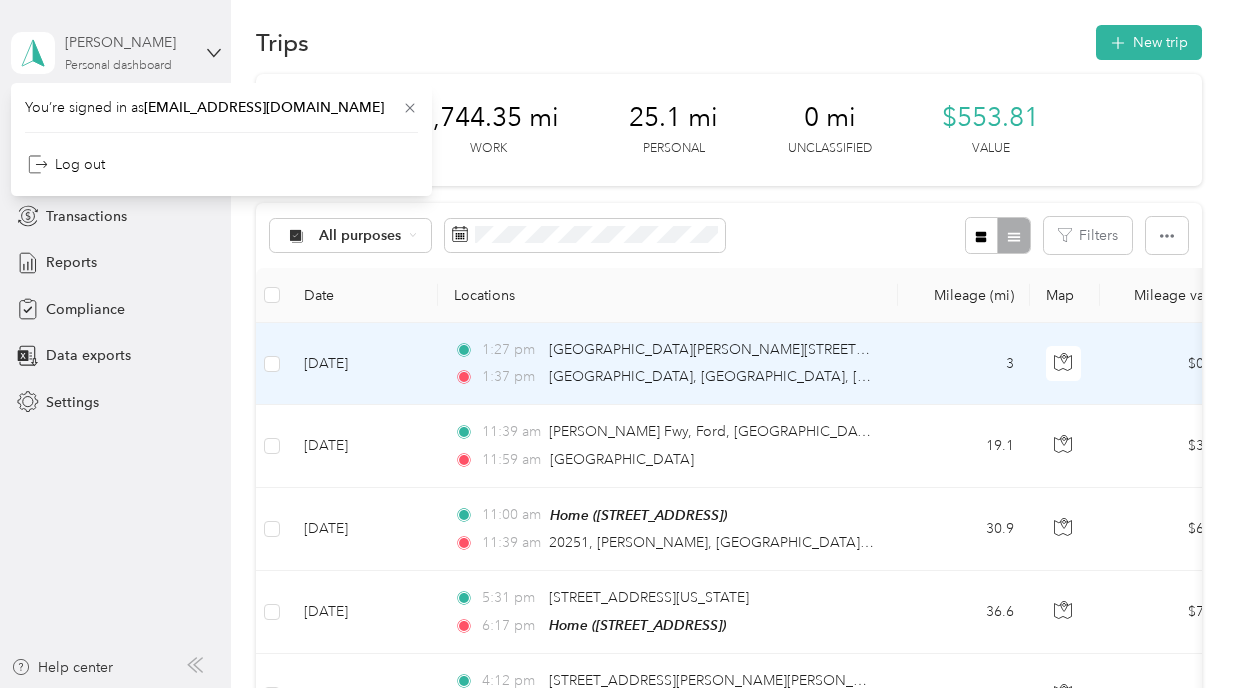
click at [116, 46] on div "Kristi A. Mccaughan" at bounding box center [127, 42] width 125 height 21
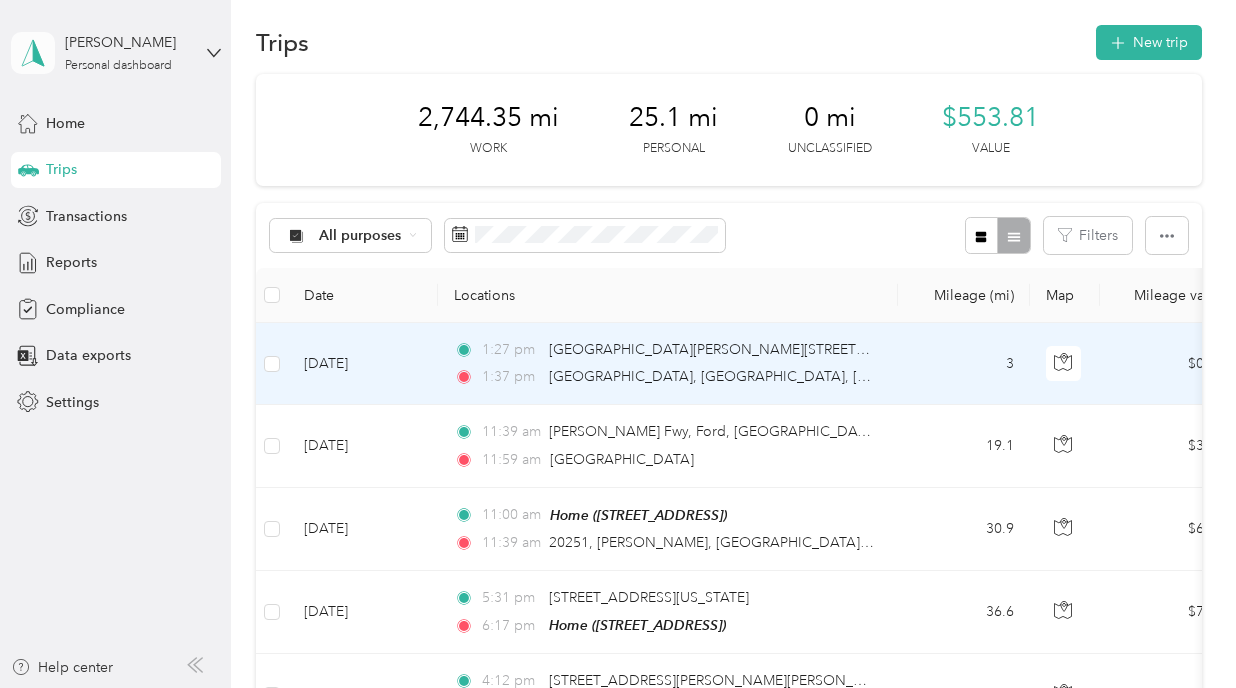
click at [38, 60] on polygon at bounding box center [38, 52] width 11 height 26
click at [928, 87] on div "2,744.35 mi Work 25.1 mi Personal 0 mi Unclassified $553.81 Value" at bounding box center [729, 130] width 946 height 112
click at [94, 278] on div "Reports" at bounding box center [116, 263] width 210 height 36
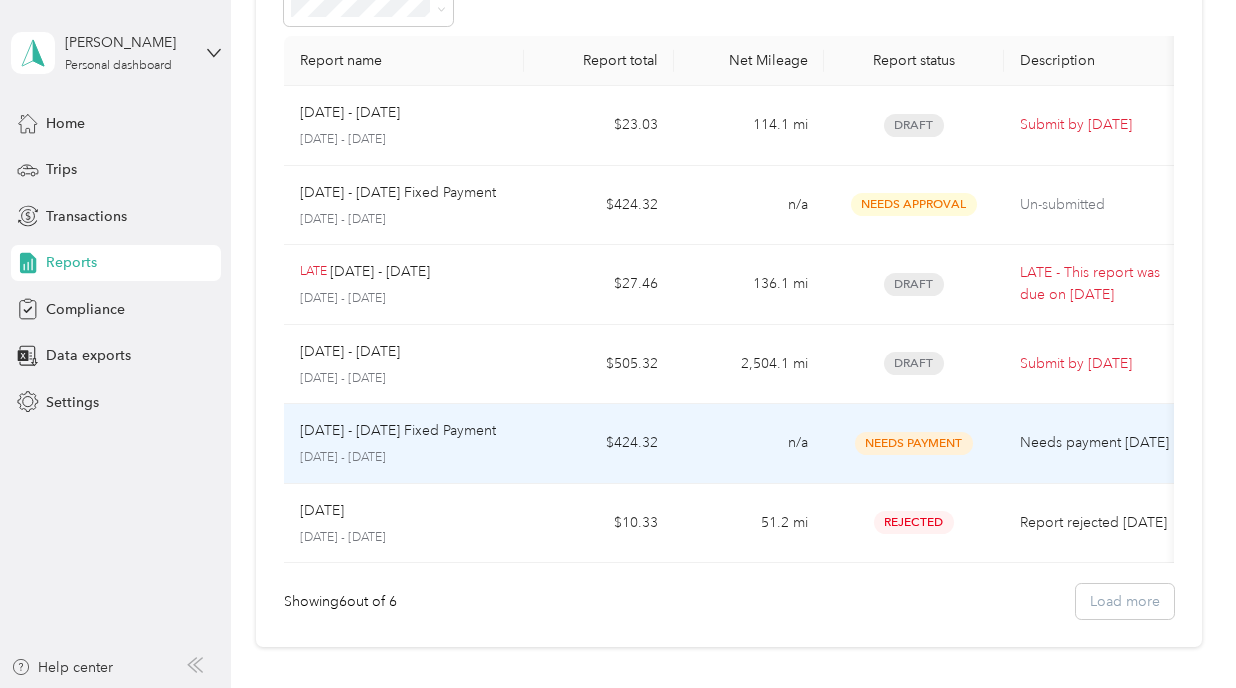
scroll to position [110, 0]
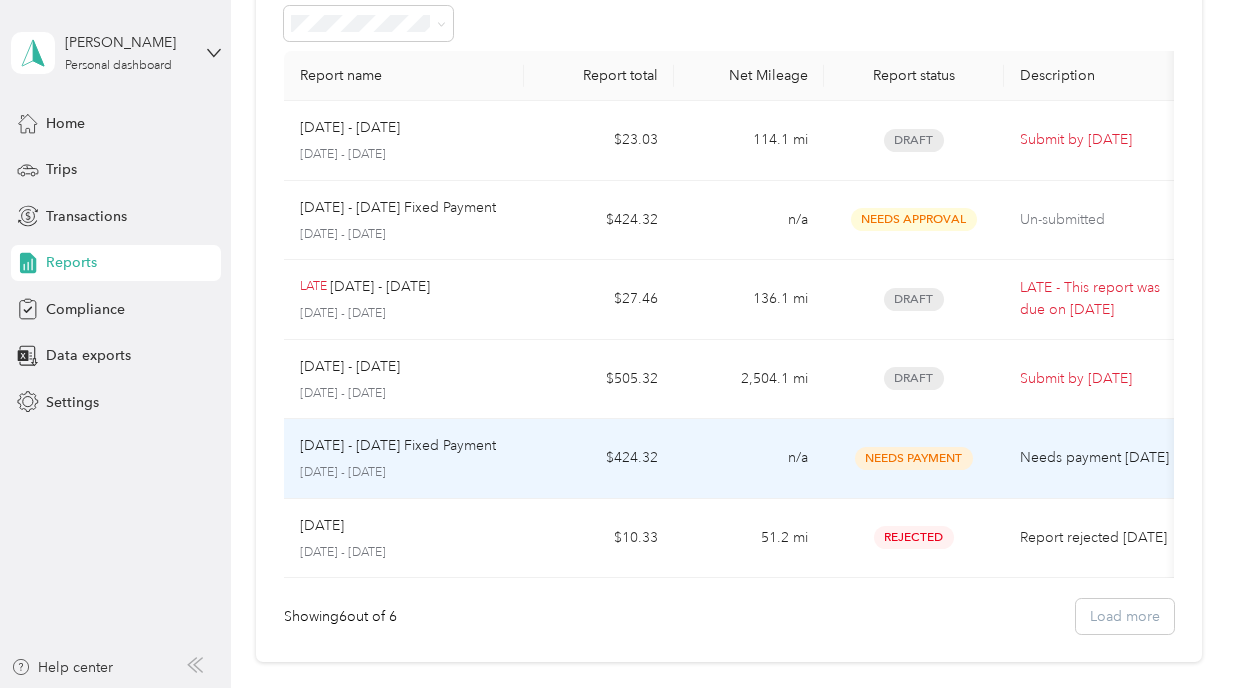
click at [1035, 447] on p "Needs payment 1 day ago" at bounding box center [1104, 458] width 168 height 22
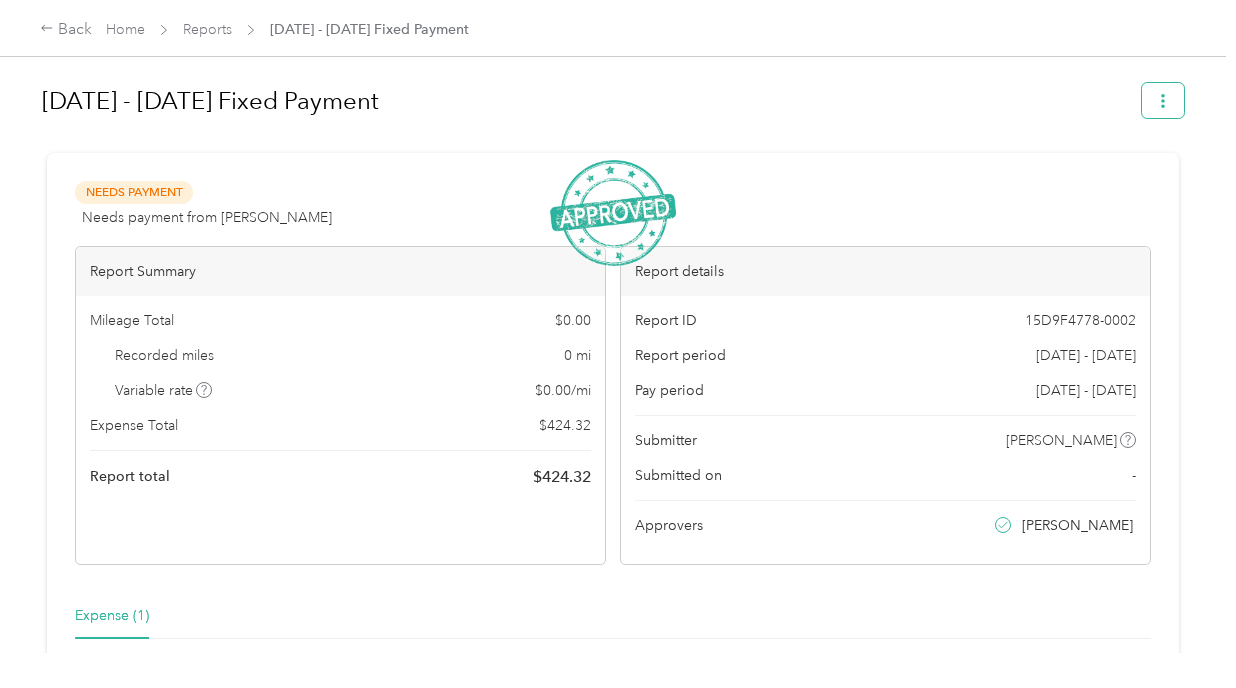
click at [1167, 99] on icon "button" at bounding box center [1163, 101] width 14 height 14
click at [1118, 168] on span "Download" at bounding box center [1116, 173] width 66 height 21
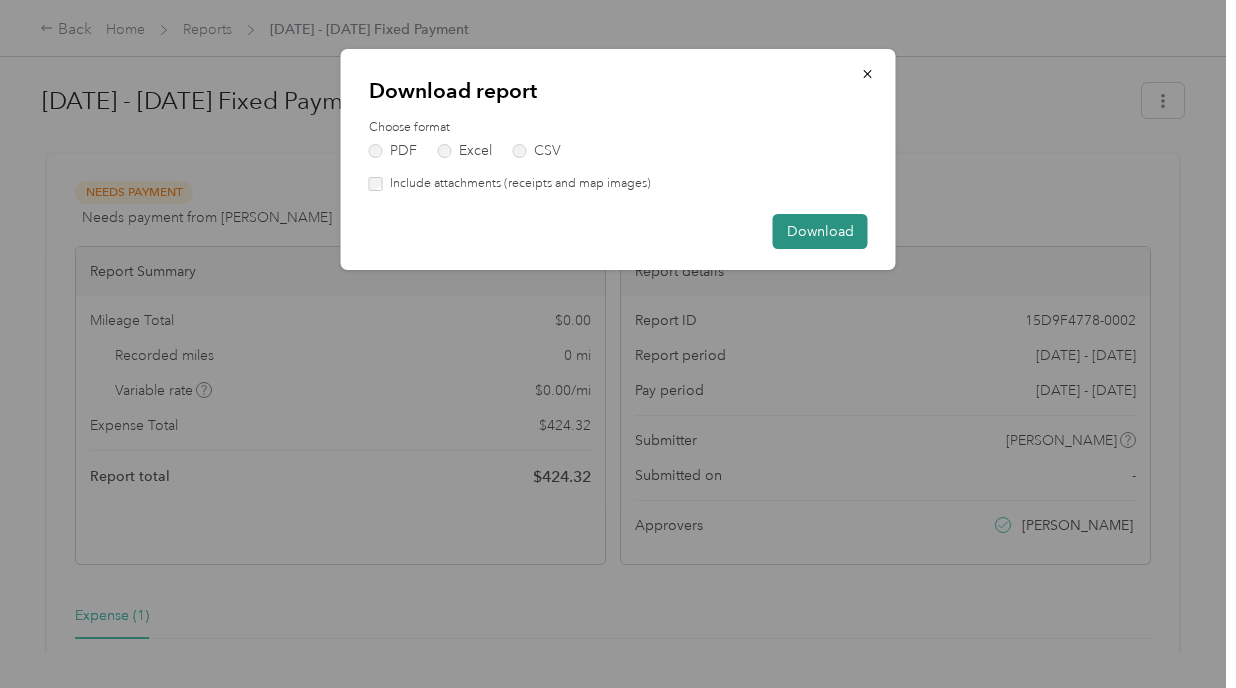
click at [834, 224] on button "Download" at bounding box center [820, 231] width 95 height 35
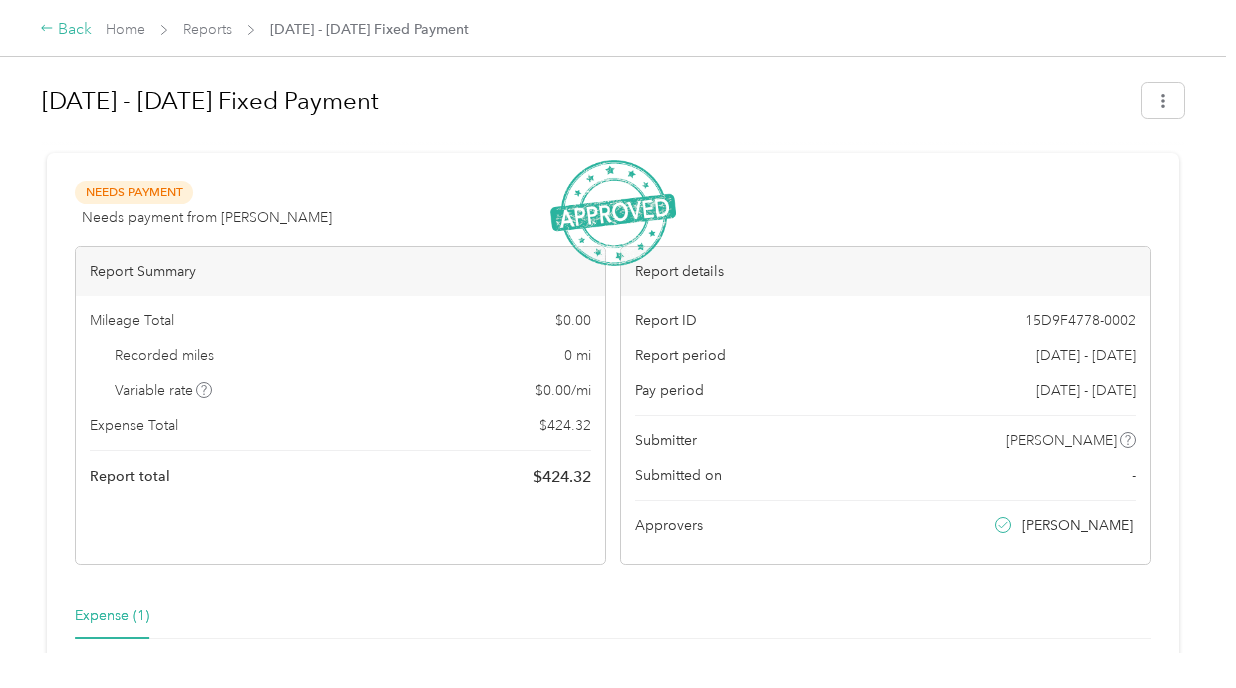
click at [52, 28] on icon at bounding box center [47, 28] width 14 height 14
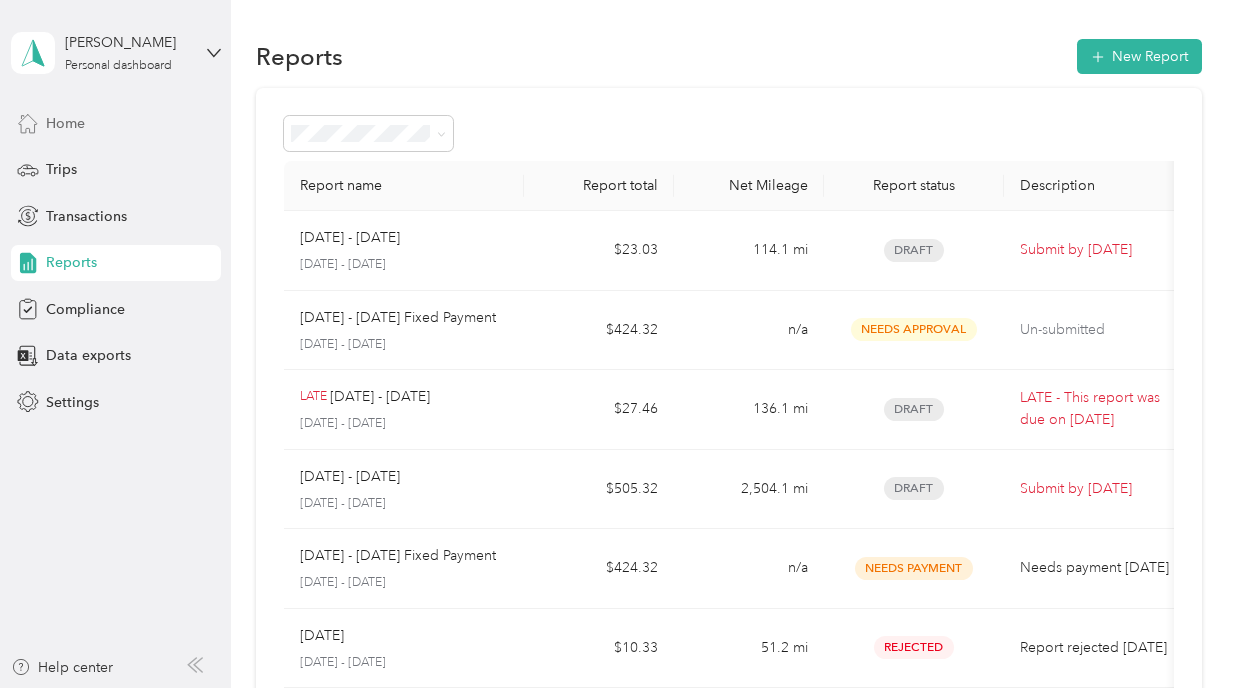
click at [57, 118] on span "Home" at bounding box center [65, 123] width 39 height 21
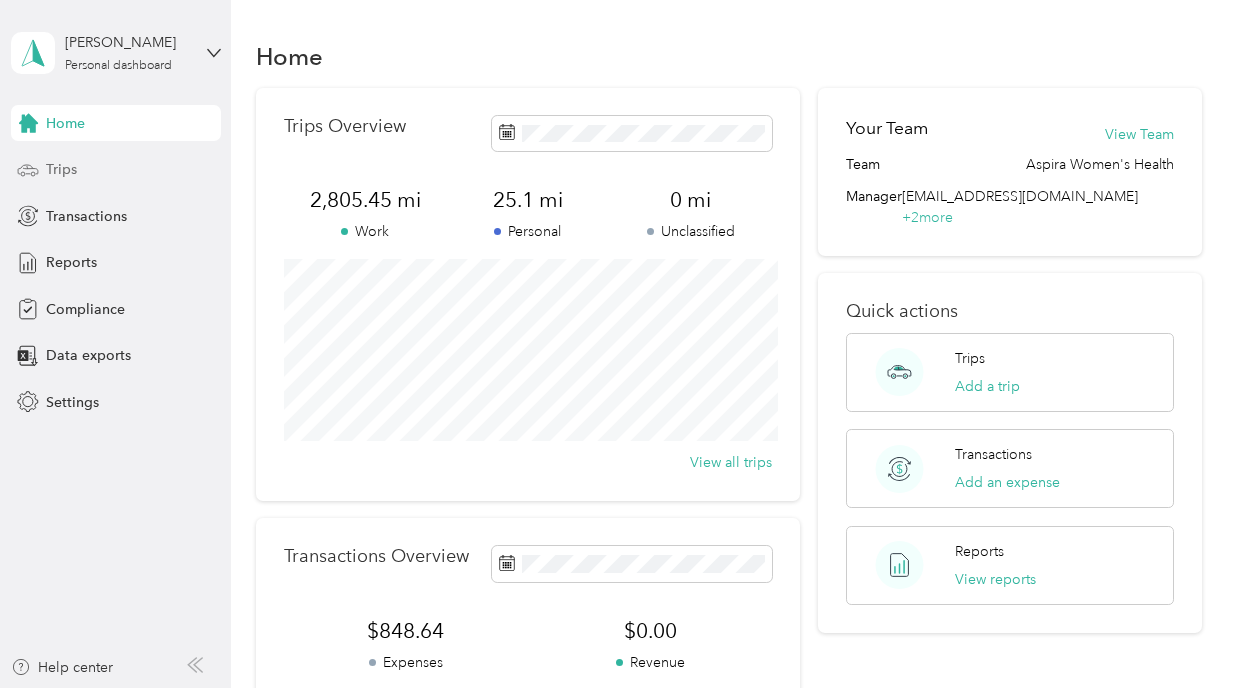
click at [80, 182] on div "Trips" at bounding box center [116, 170] width 210 height 36
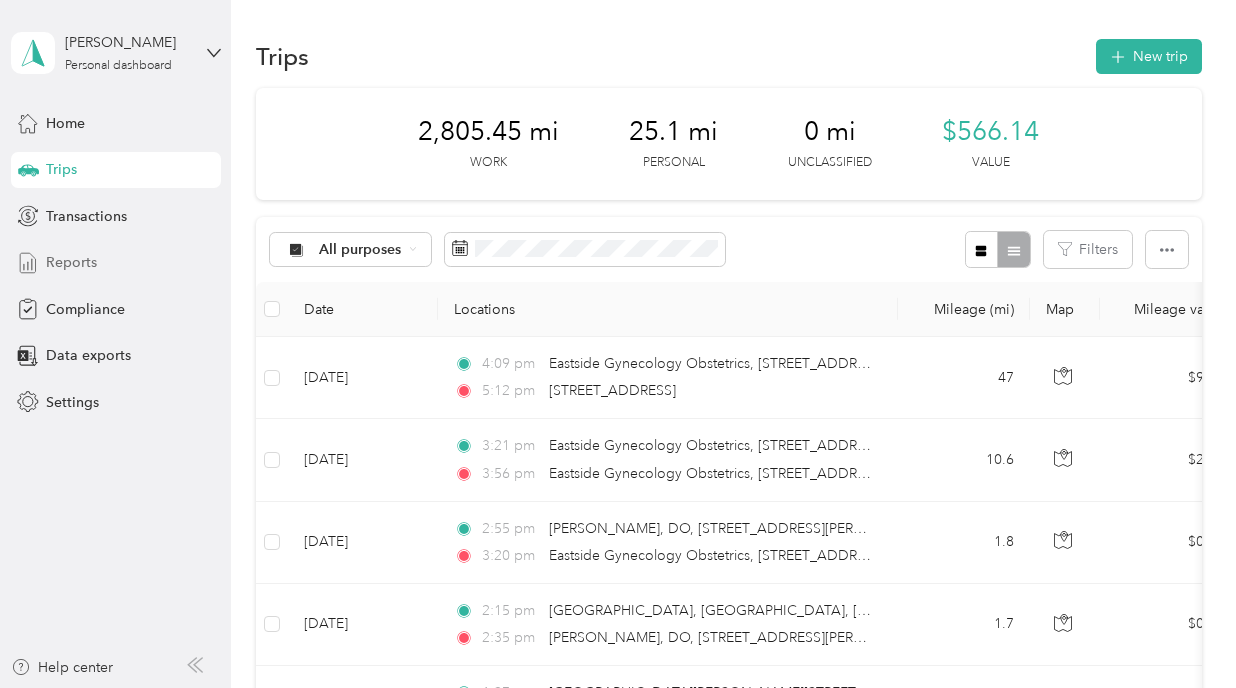
click at [70, 267] on span "Reports" at bounding box center [71, 262] width 51 height 21
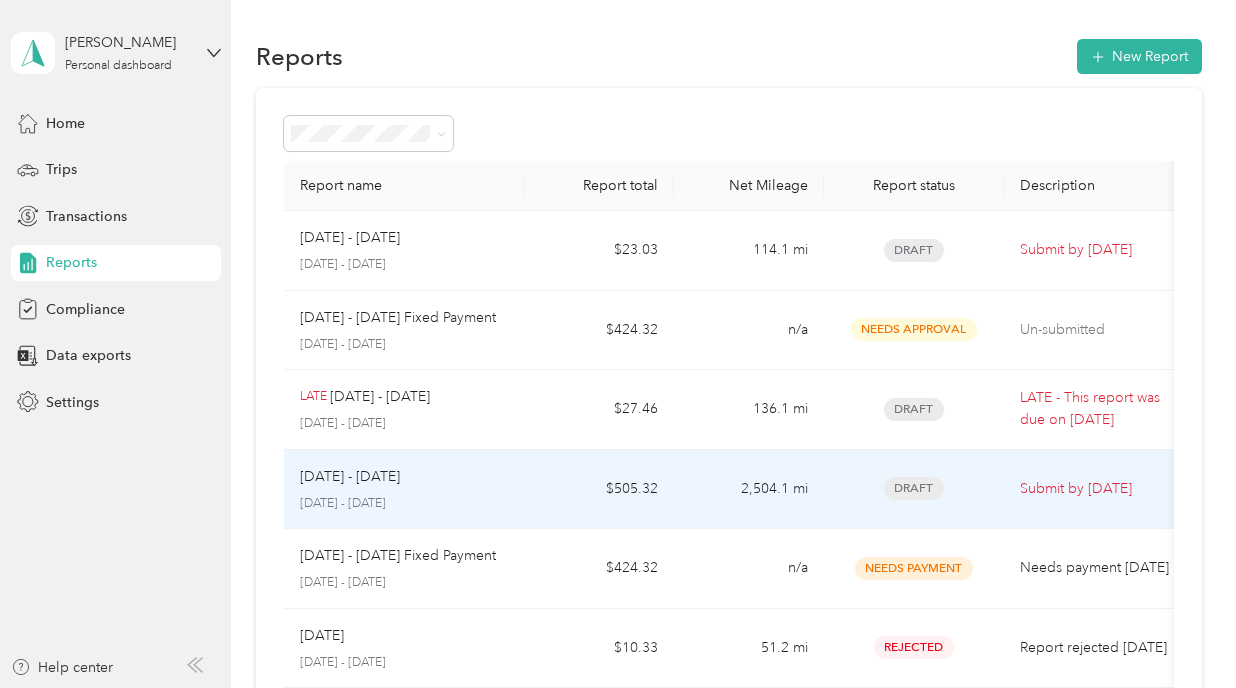
click at [1086, 484] on p "Submit by Oct. 5, 2025" at bounding box center [1104, 489] width 168 height 22
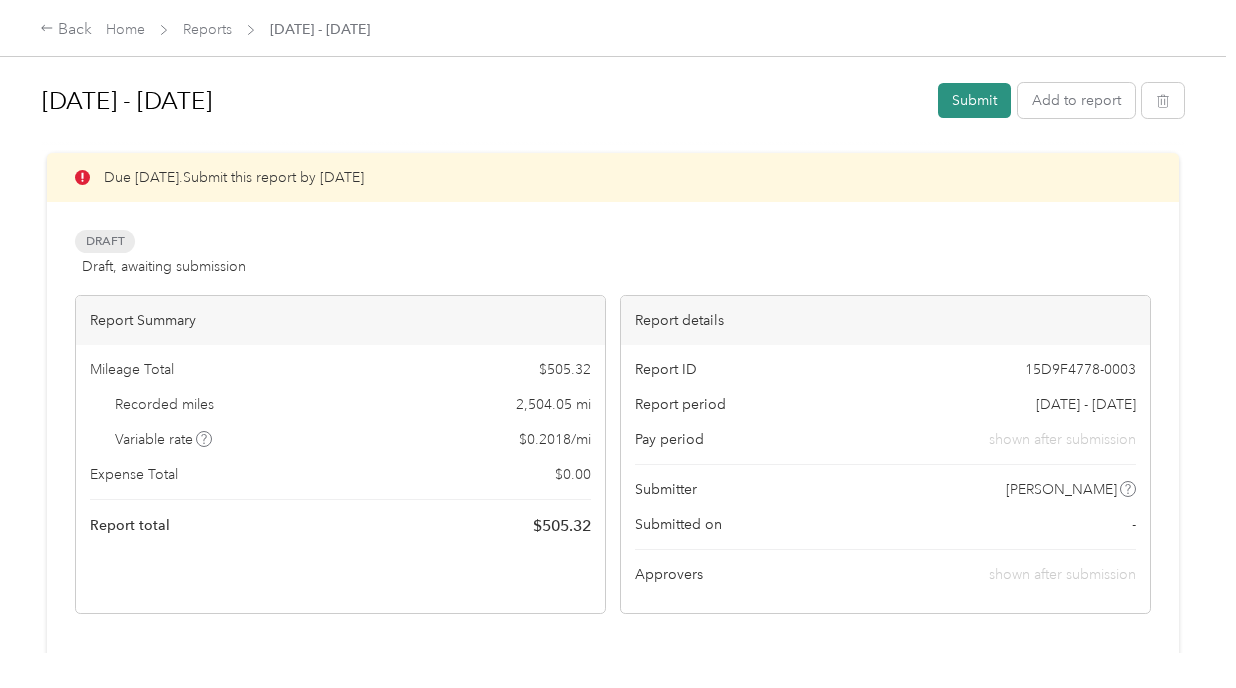
click at [979, 103] on button "Submit" at bounding box center [974, 100] width 73 height 35
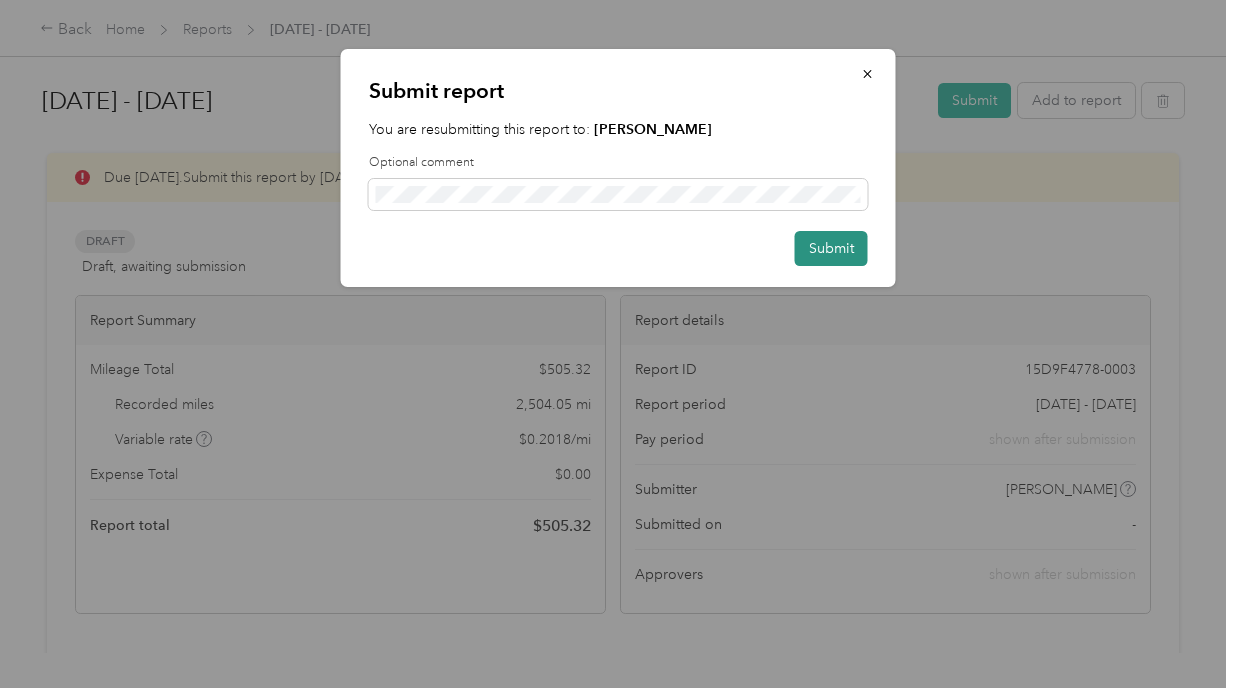
click at [822, 252] on button "Submit" at bounding box center [831, 248] width 73 height 35
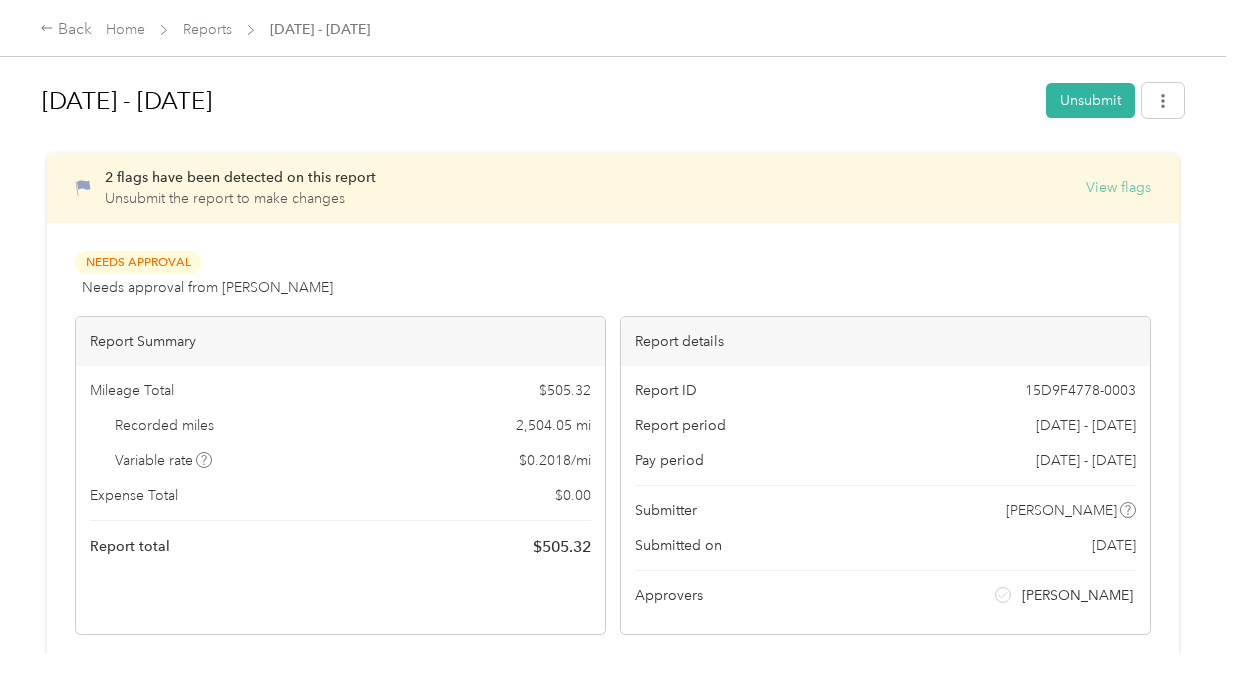
click at [1104, 187] on button "View flags" at bounding box center [1118, 187] width 65 height 21
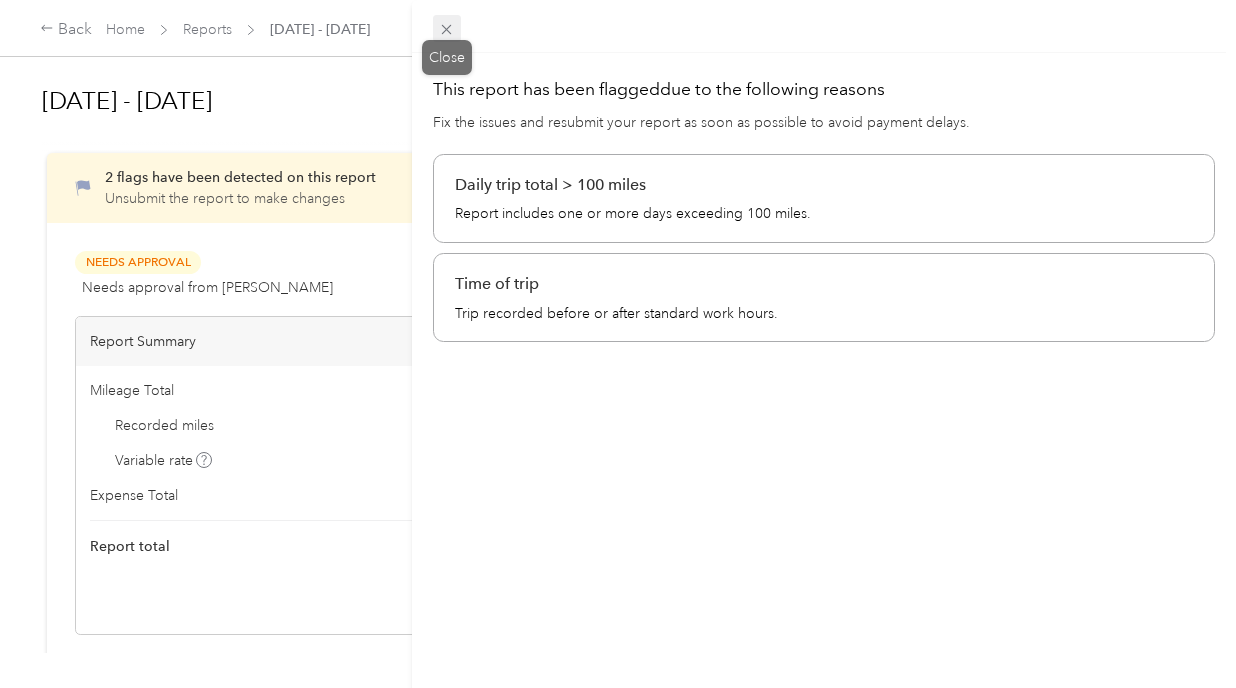
click at [449, 27] on icon at bounding box center [447, 30] width 10 height 10
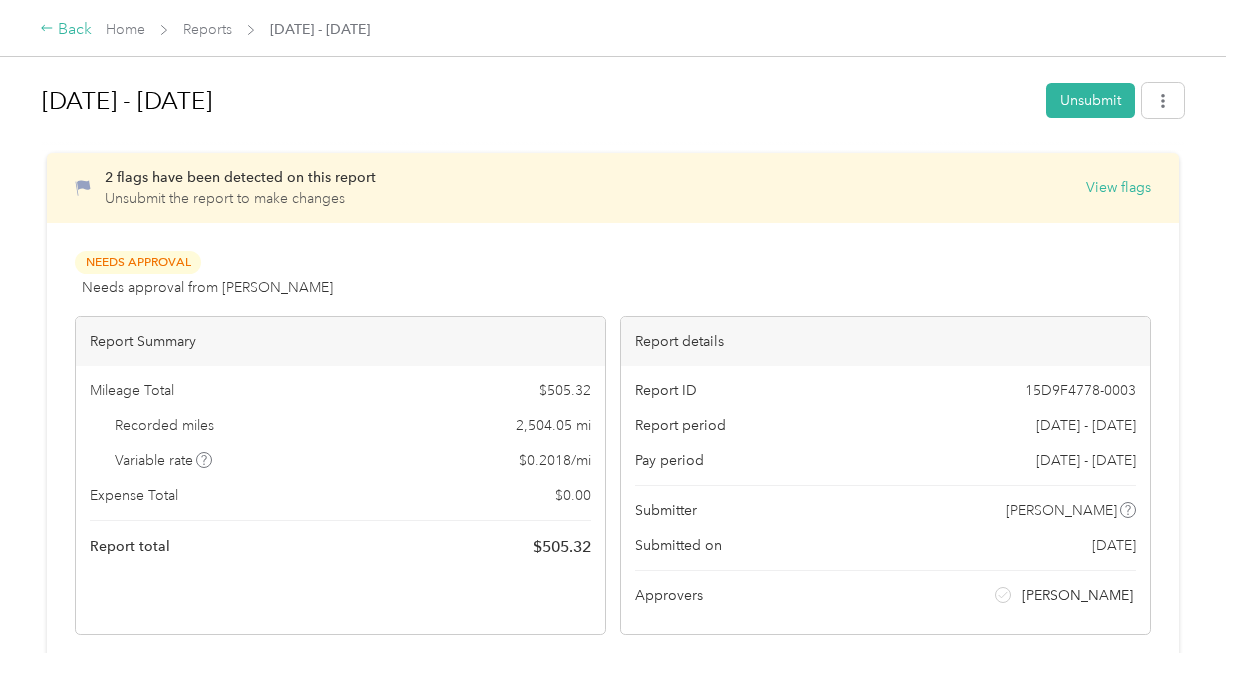
click at [80, 31] on div "Back" at bounding box center [66, 30] width 52 height 24
